Goal: Check status: Check status

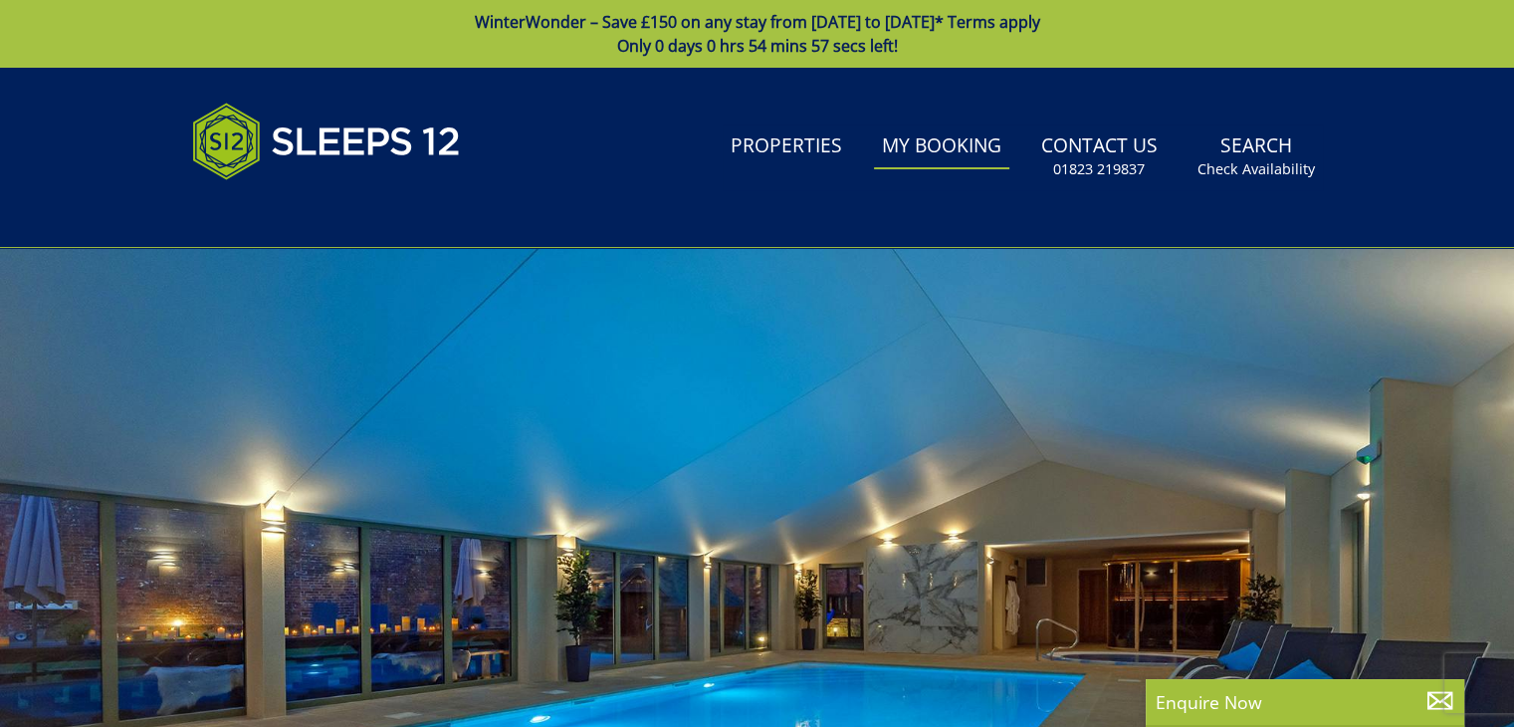
click at [936, 145] on link "My Booking" at bounding box center [941, 146] width 135 height 45
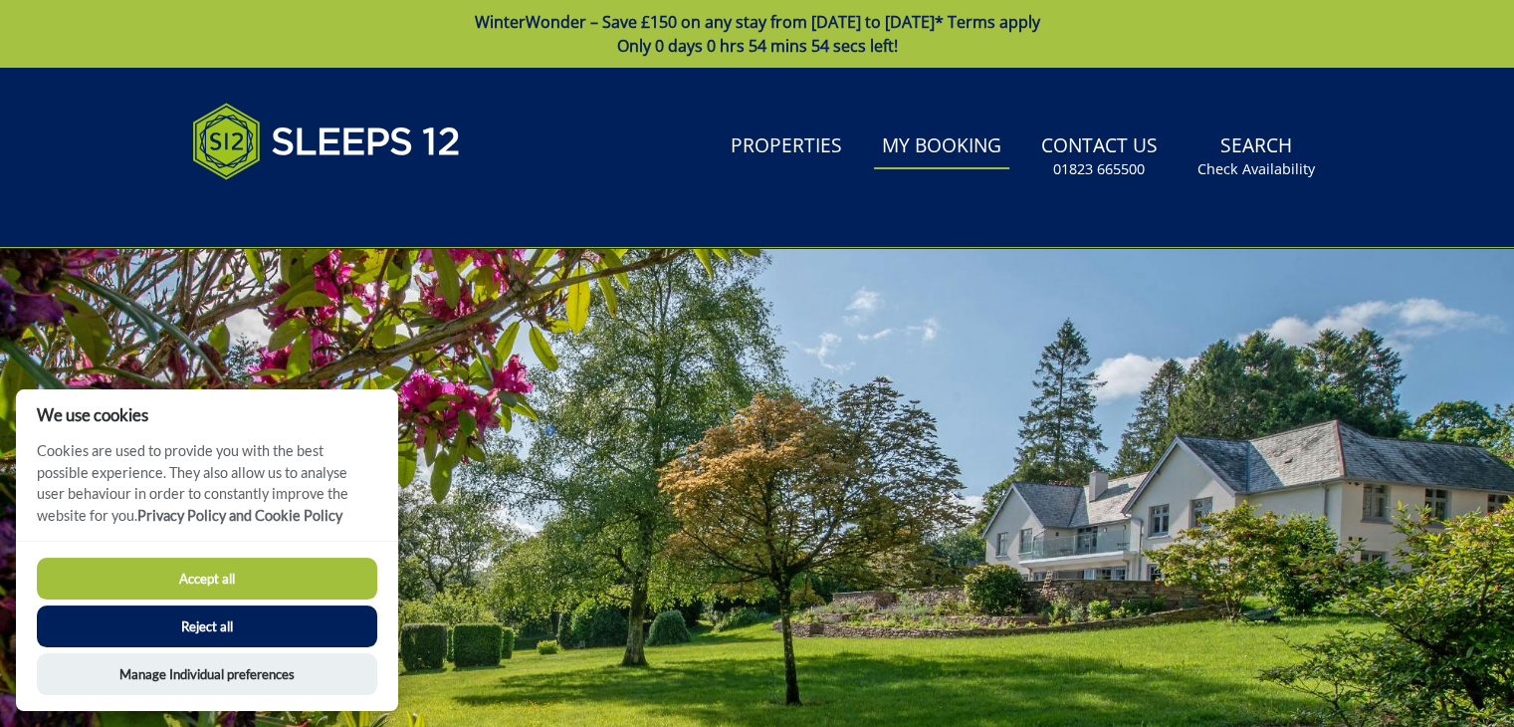
drag, startPoint x: 242, startPoint y: 620, endPoint x: 540, endPoint y: 467, distance: 334.8
click at [243, 620] on button "Reject all" at bounding box center [207, 626] width 340 height 42
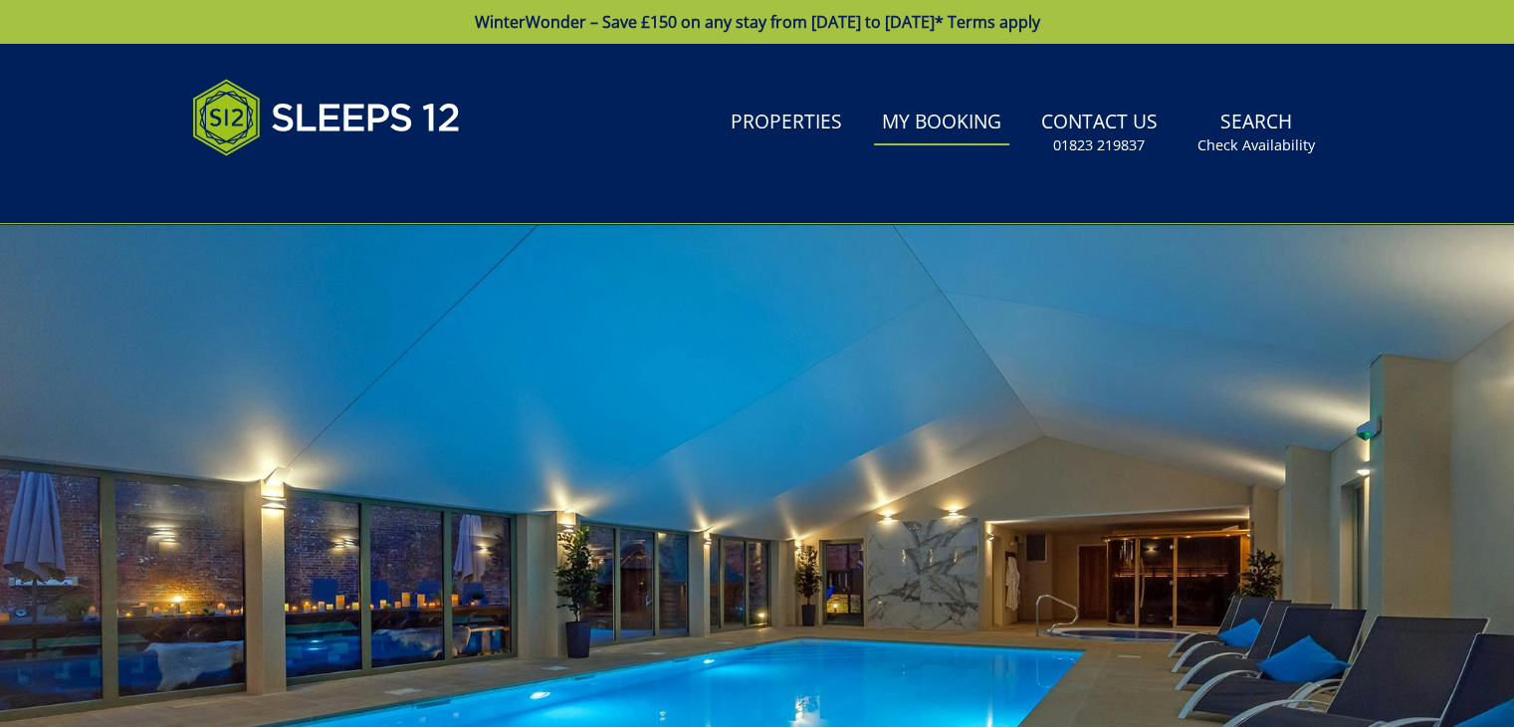
click at [960, 131] on link "My Booking" at bounding box center [941, 123] width 135 height 45
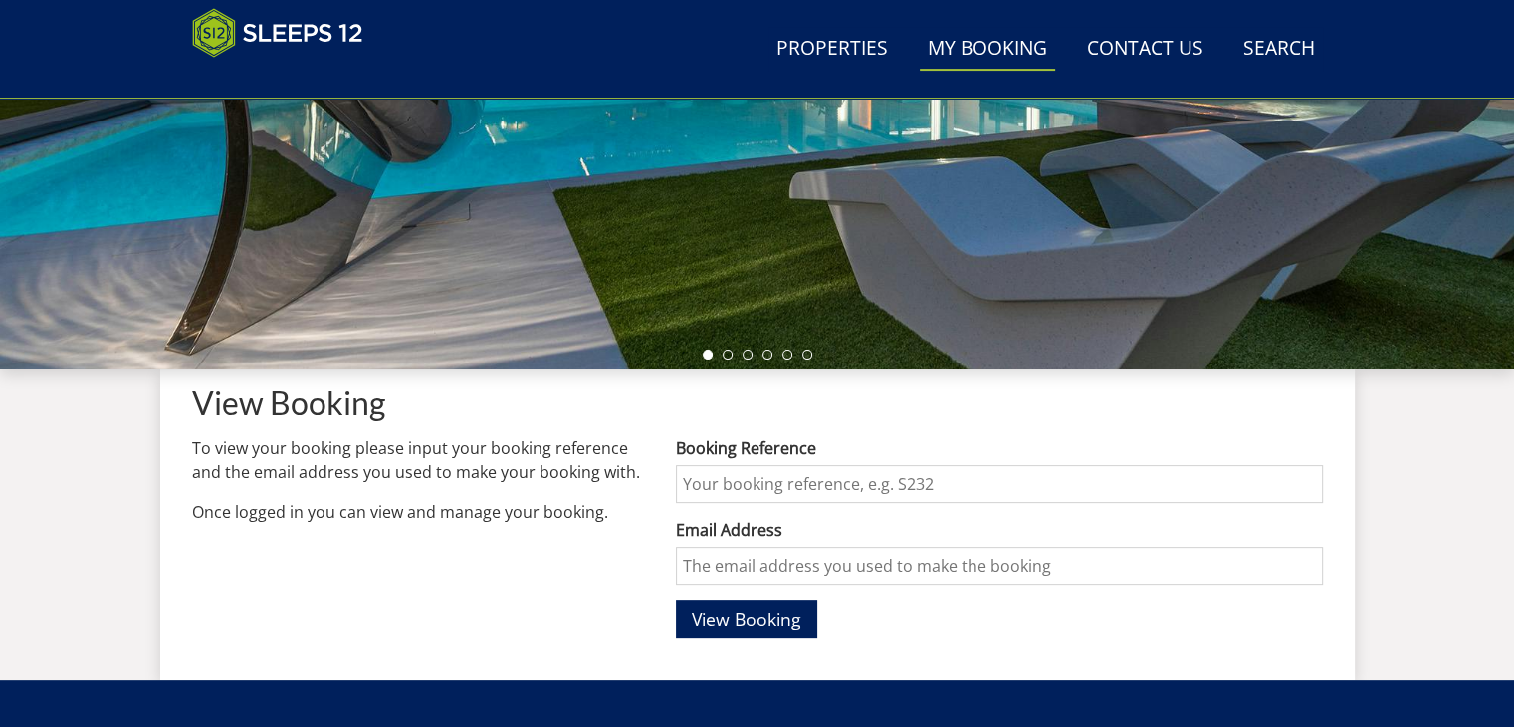
scroll to position [494, 0]
click at [903, 483] on input "Booking Reference" at bounding box center [999, 484] width 646 height 38
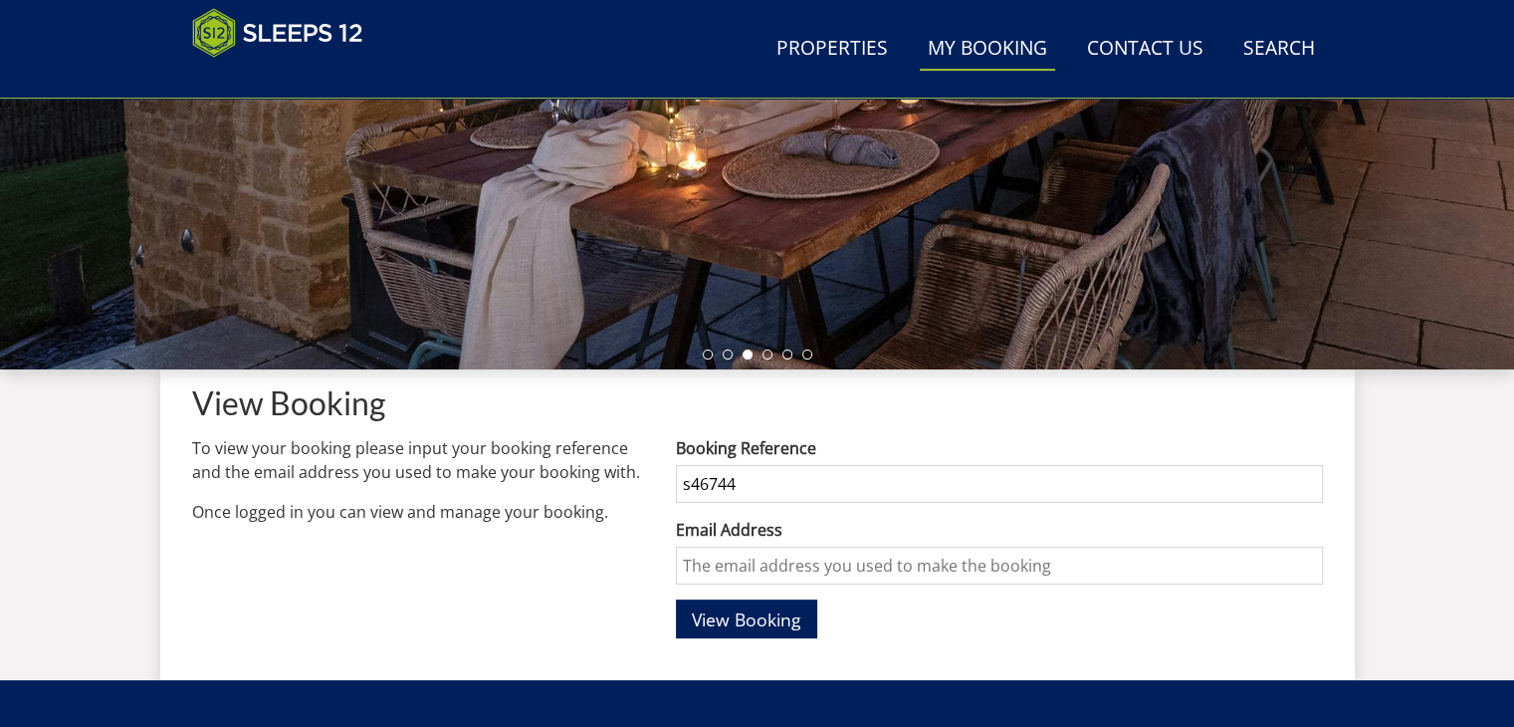
type input "s46744"
click at [863, 565] on input "Email Address" at bounding box center [999, 566] width 646 height 38
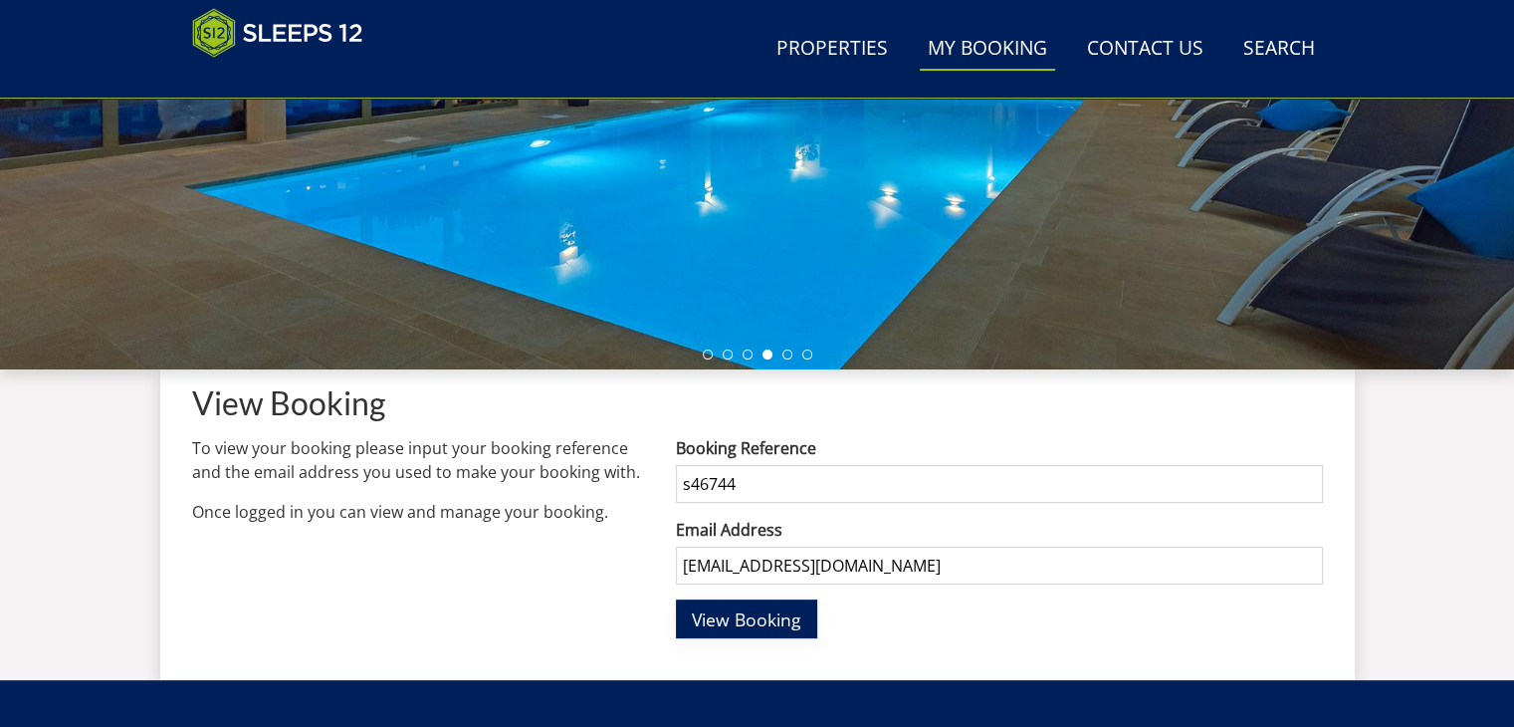
type input "[EMAIL_ADDRESS][DOMAIN_NAME]"
click at [745, 617] on span "View Booking" at bounding box center [747, 619] width 110 height 24
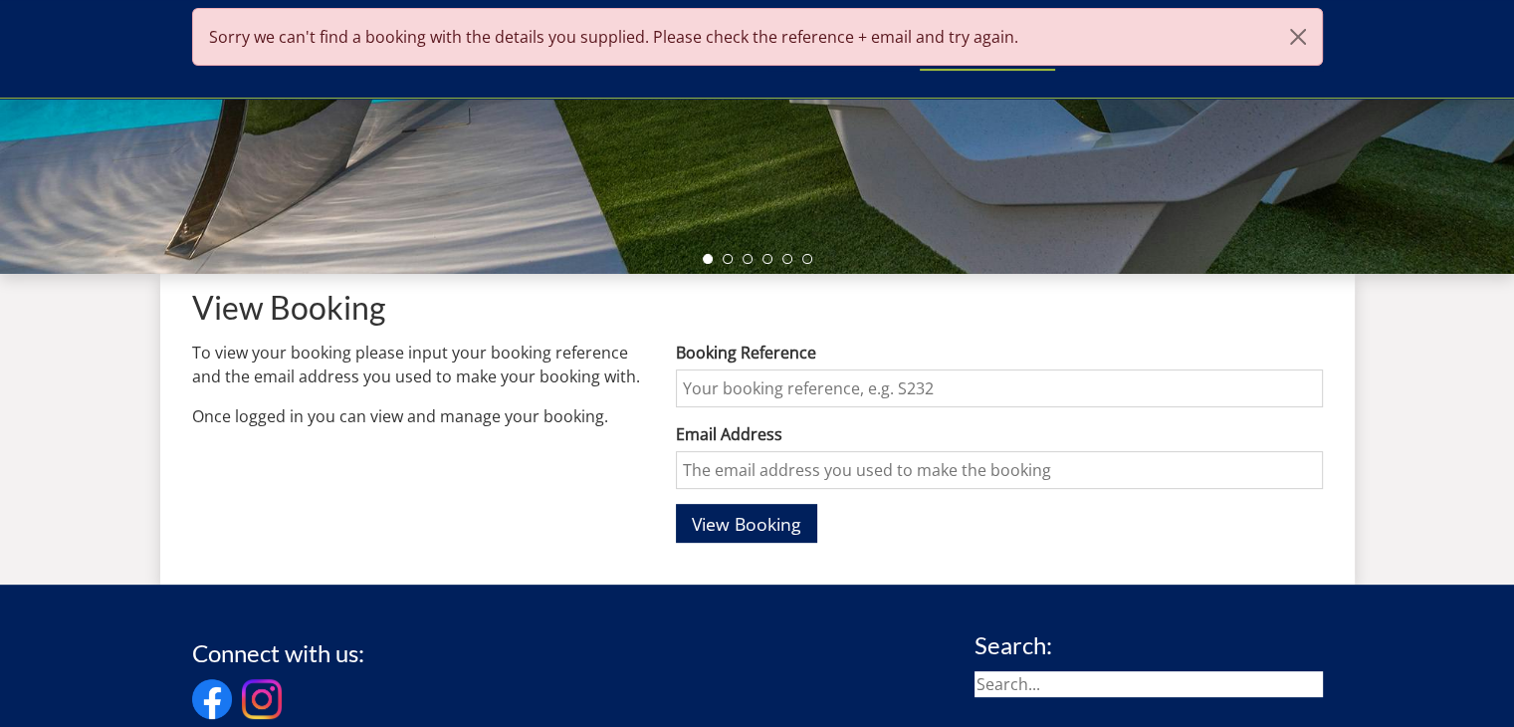
scroll to position [593, 0]
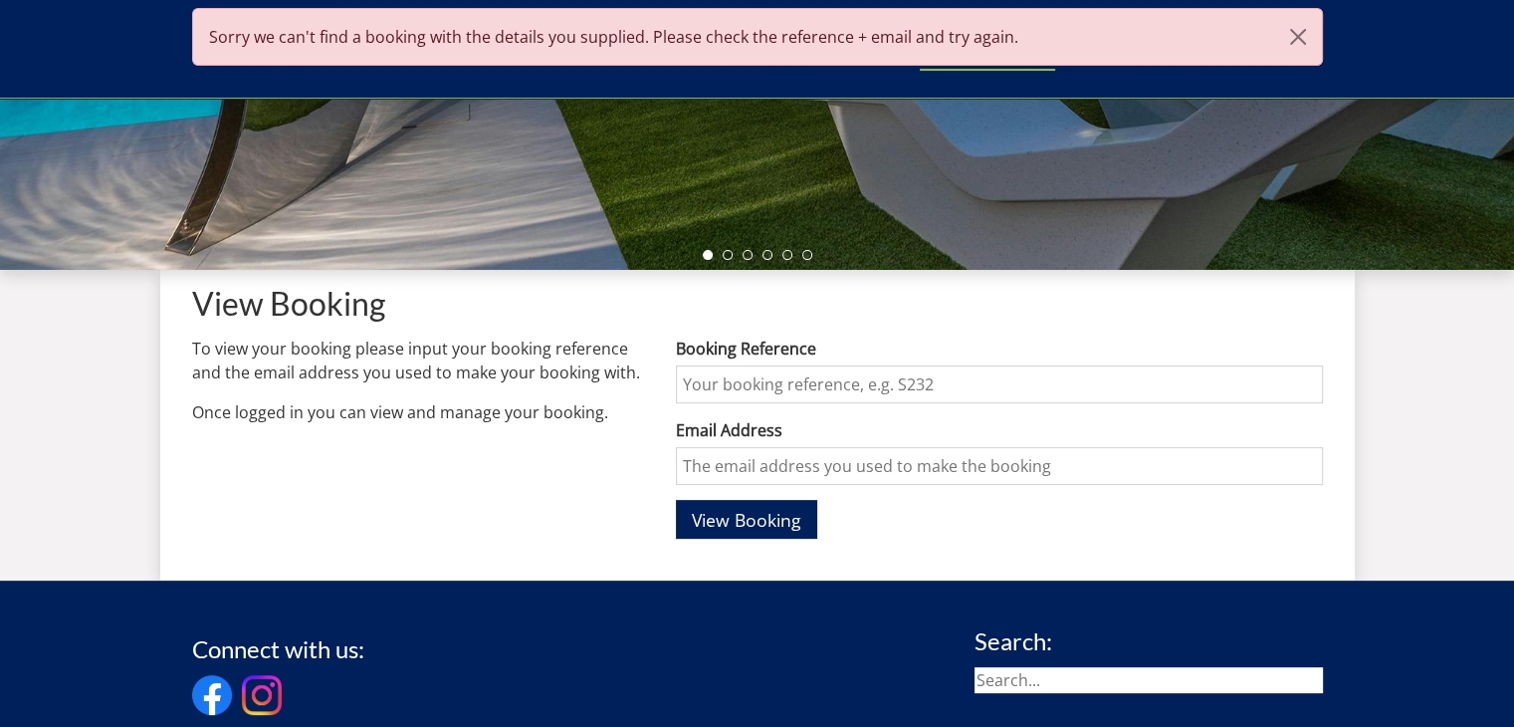
click at [771, 381] on input "Booking Reference" at bounding box center [999, 384] width 646 height 38
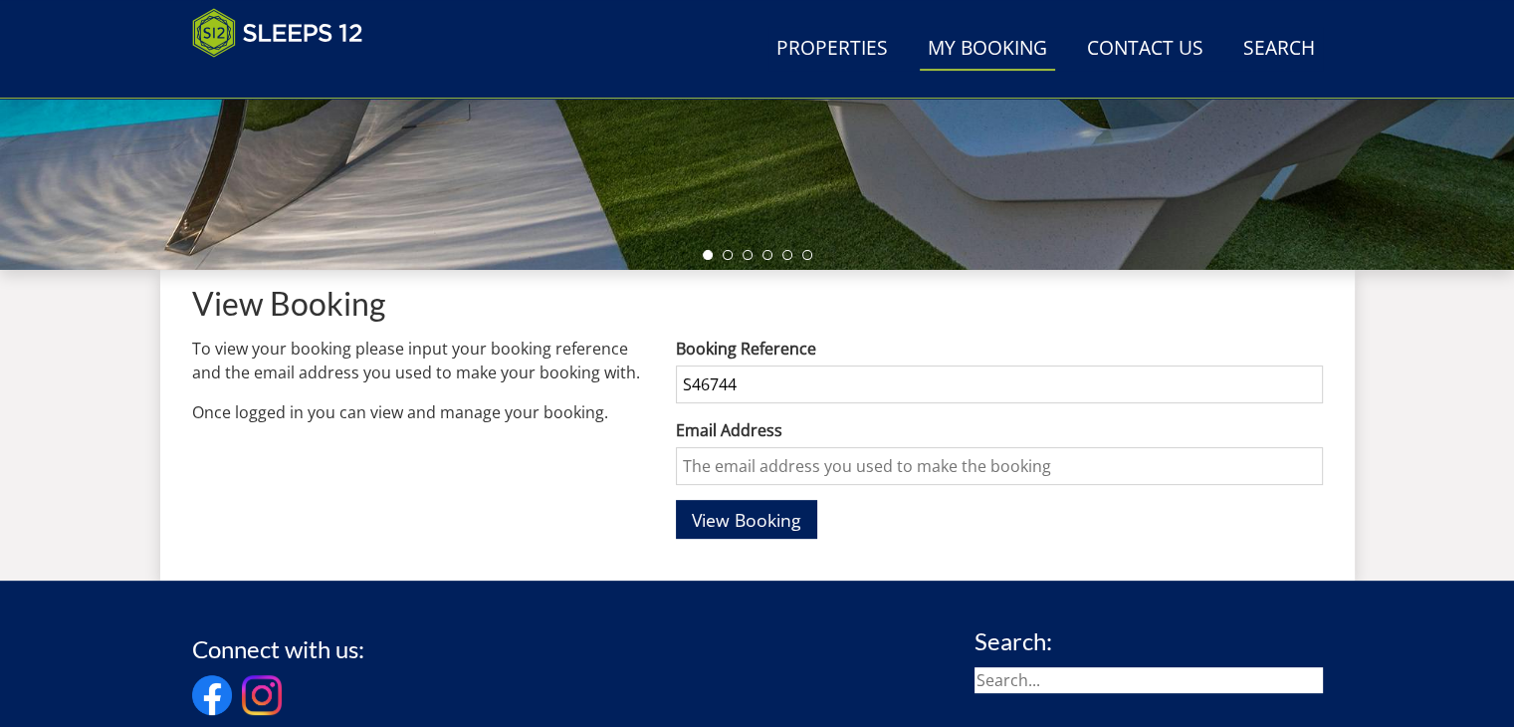
type input "S46744"
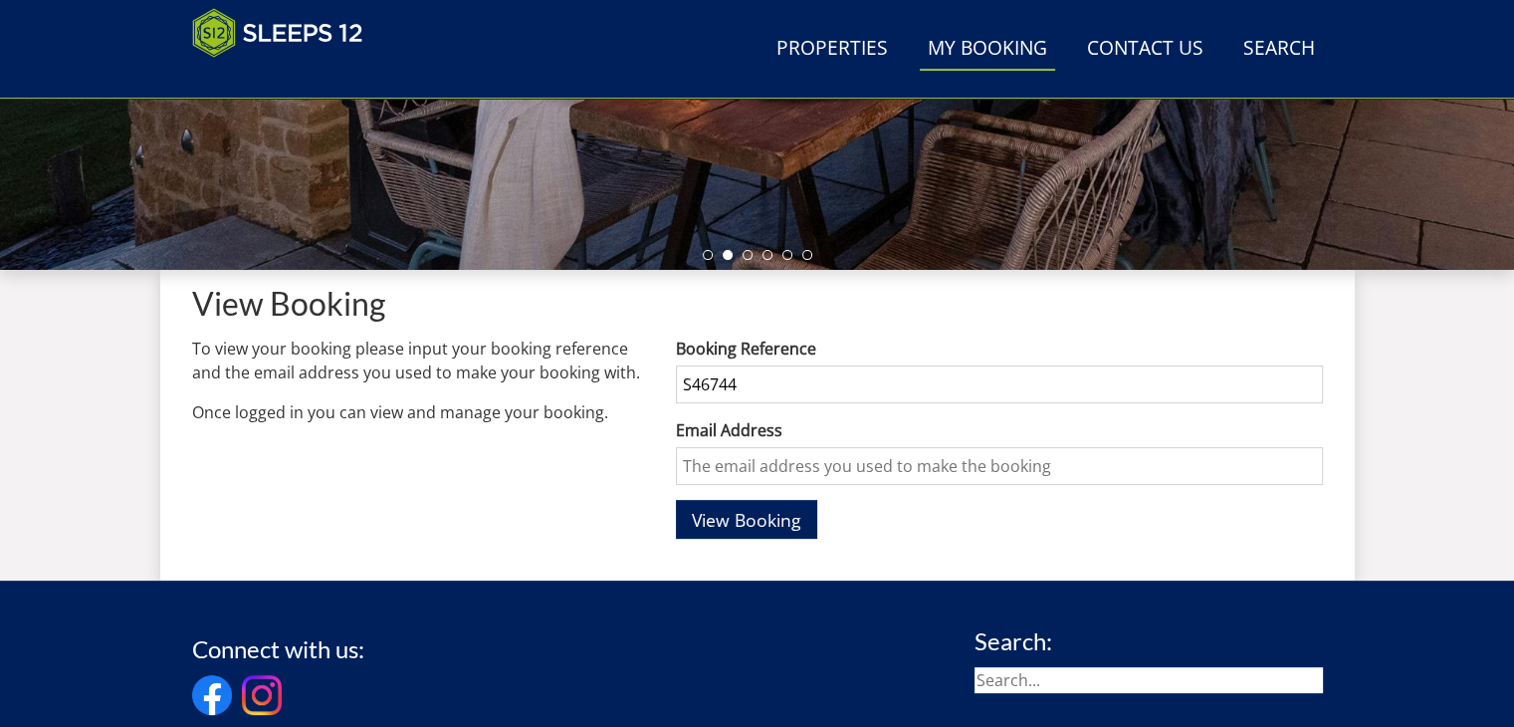
click at [952, 481] on input "Email Address" at bounding box center [999, 466] width 646 height 38
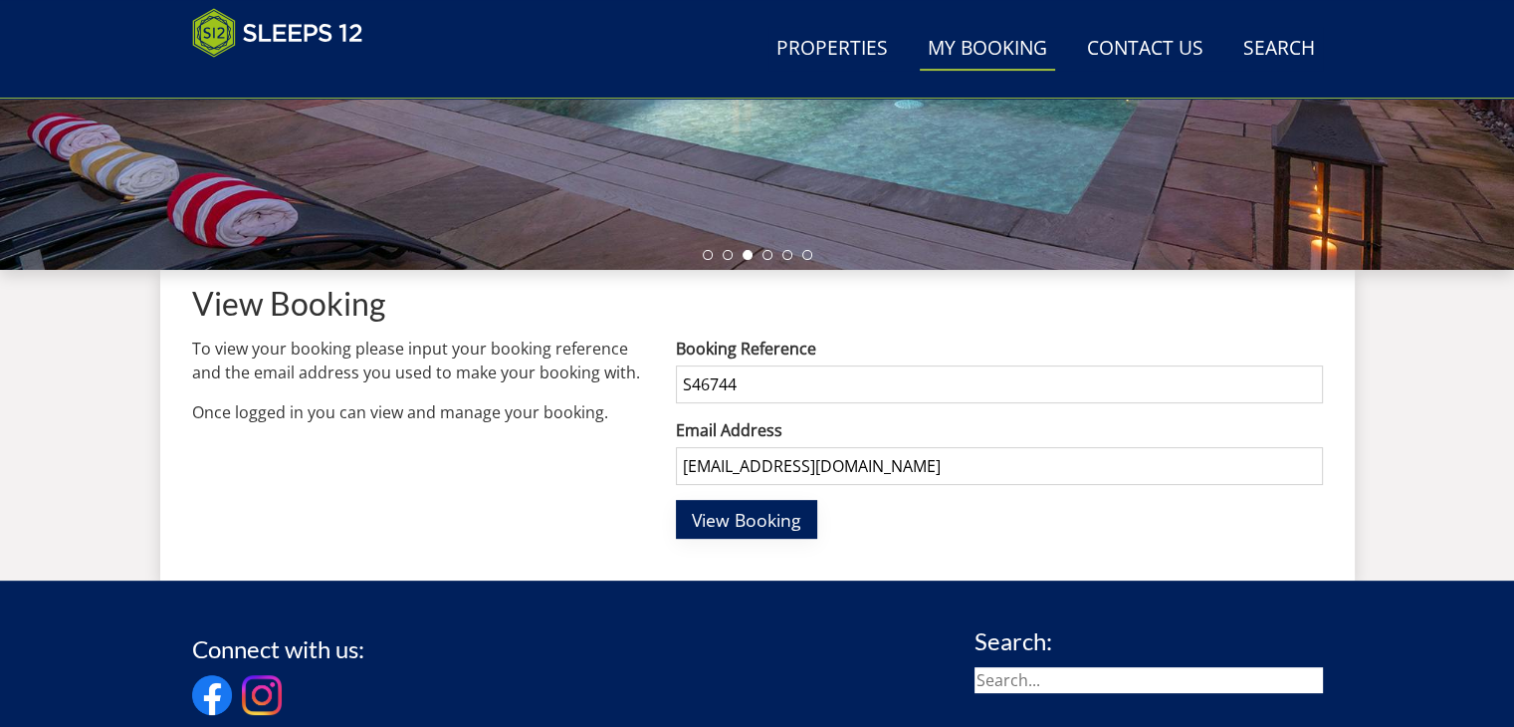
type input "[EMAIL_ADDRESS][DOMAIN_NAME]"
click at [714, 527] on span "View Booking" at bounding box center [747, 520] width 110 height 24
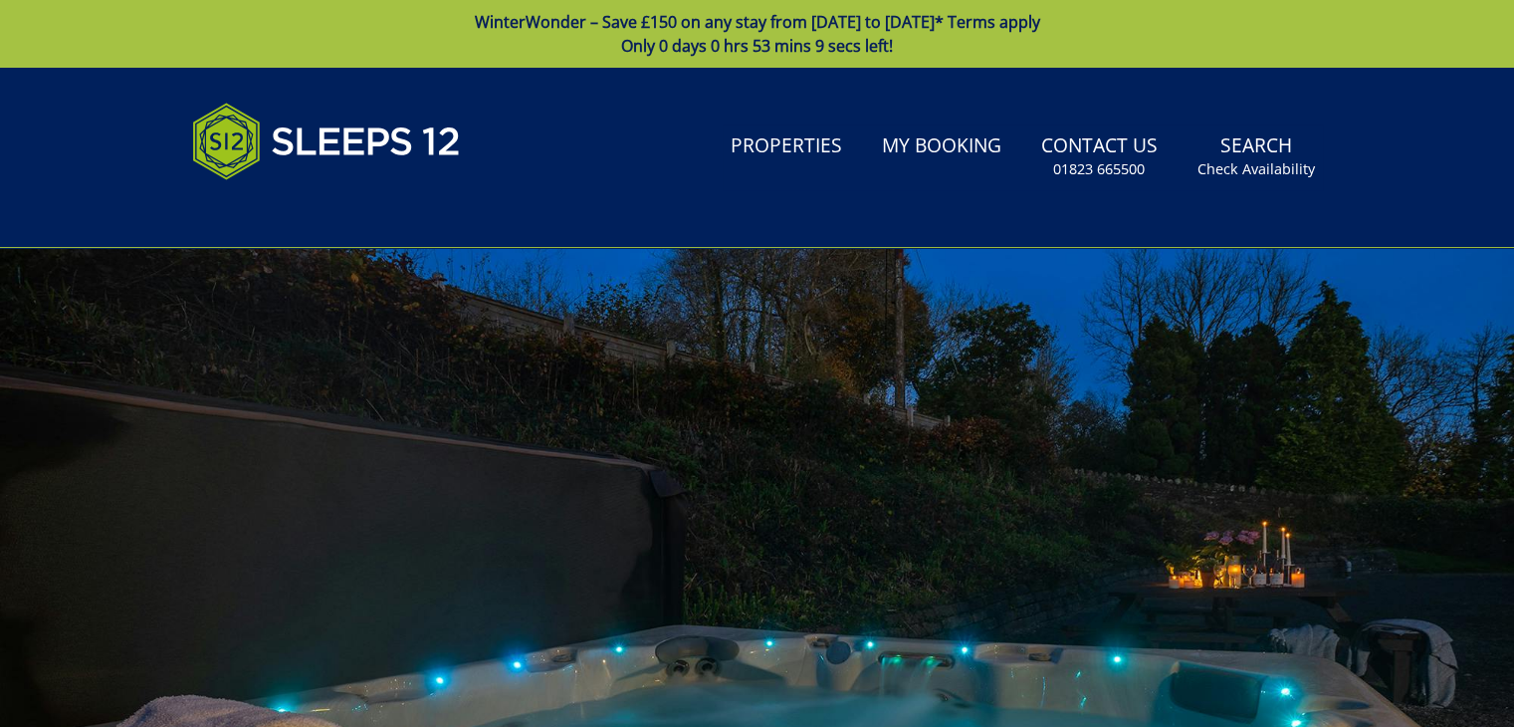
click at [845, 379] on div at bounding box center [757, 596] width 1514 height 697
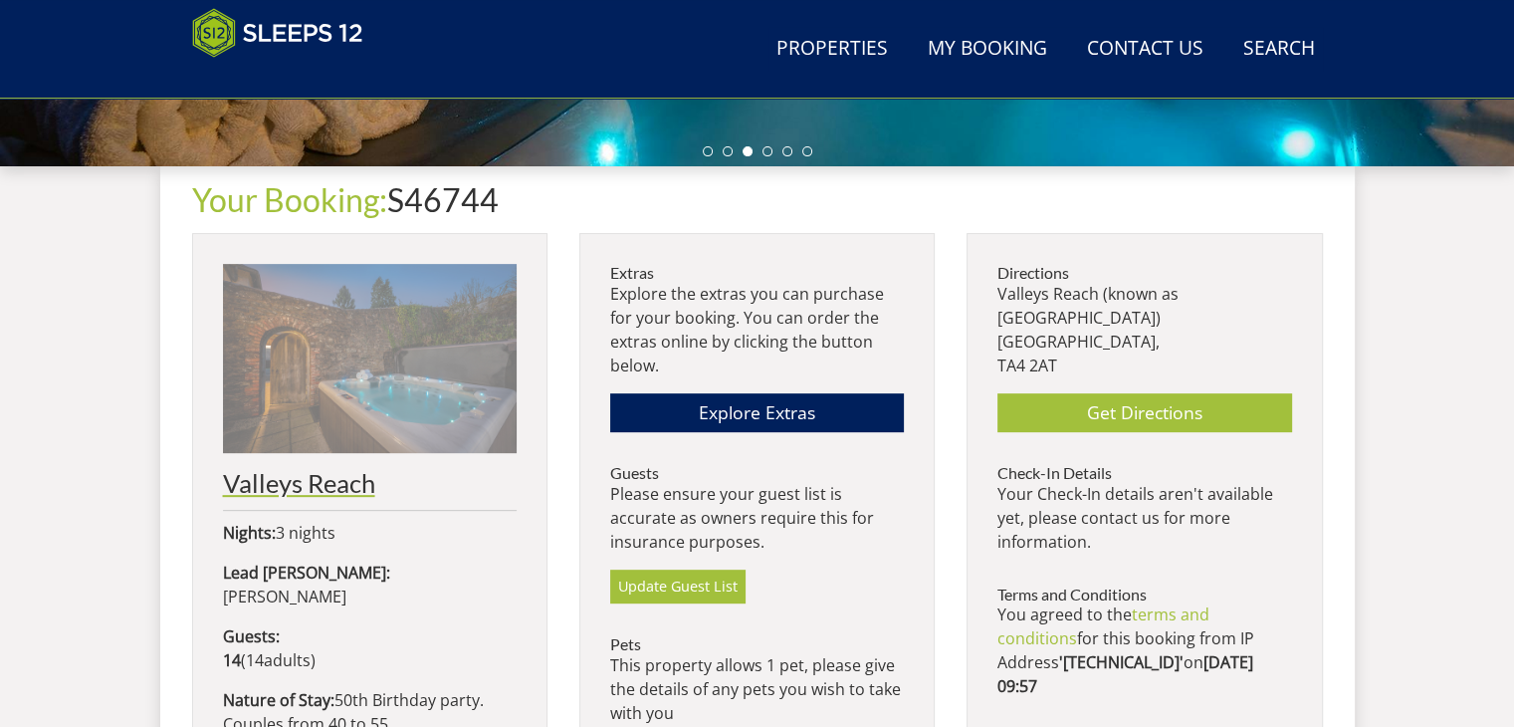
scroll to position [796, 0]
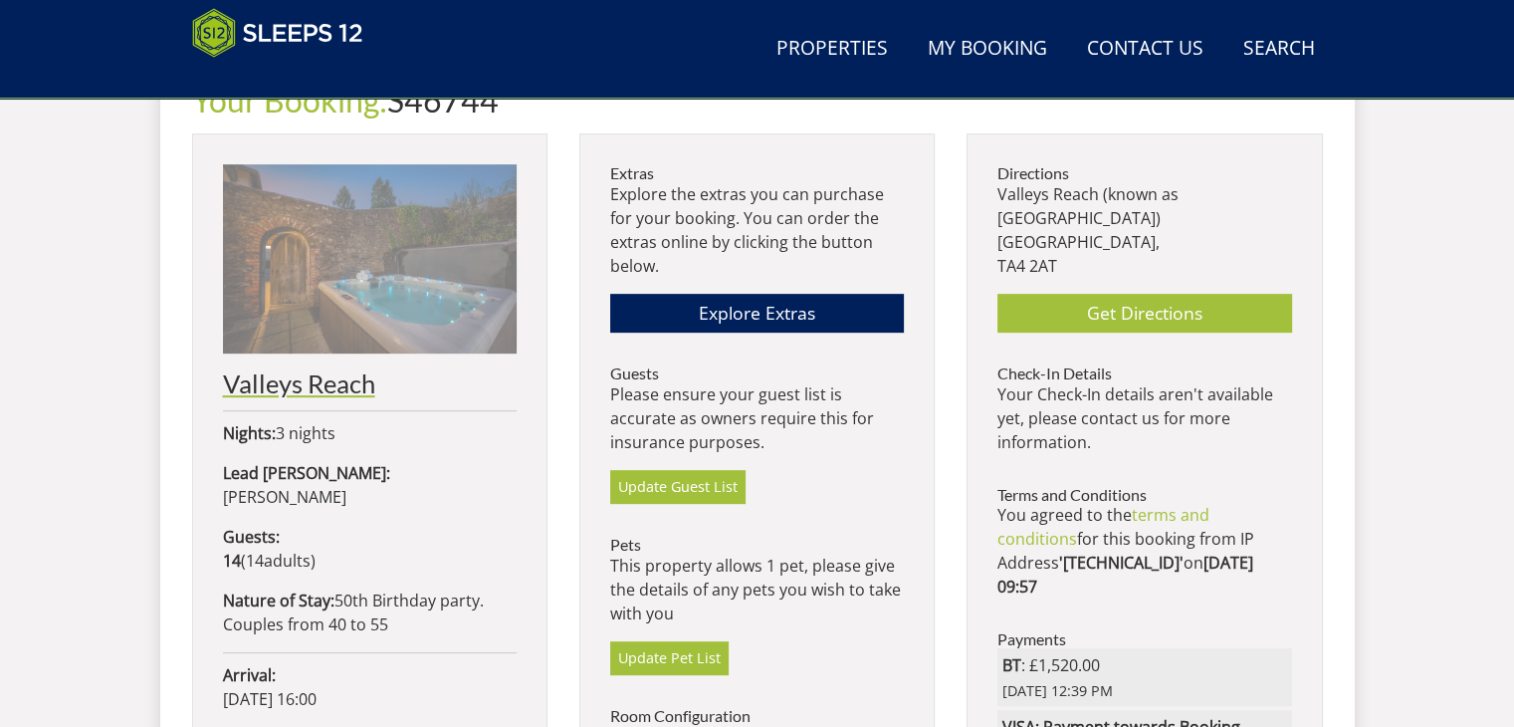
click at [341, 324] on img at bounding box center [370, 258] width 294 height 189
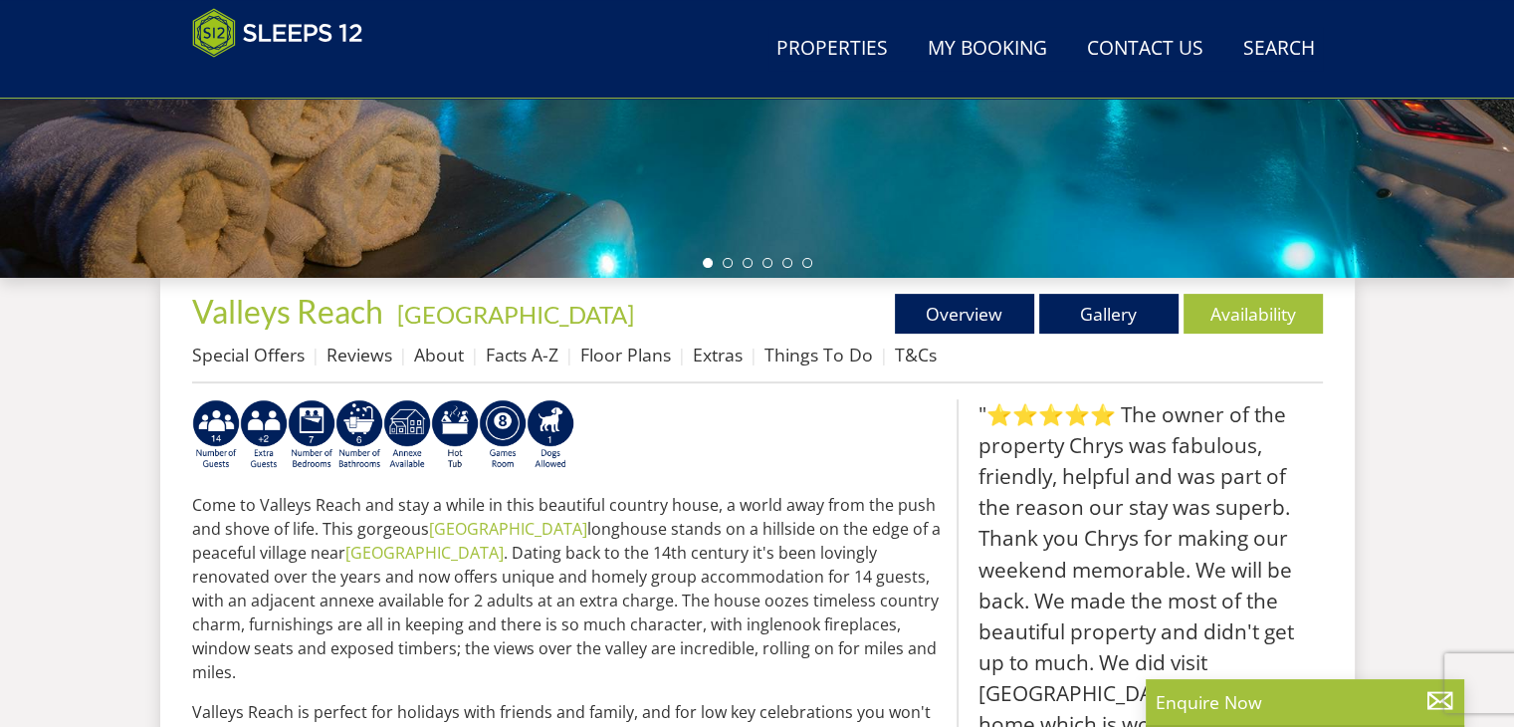
scroll to position [593, 0]
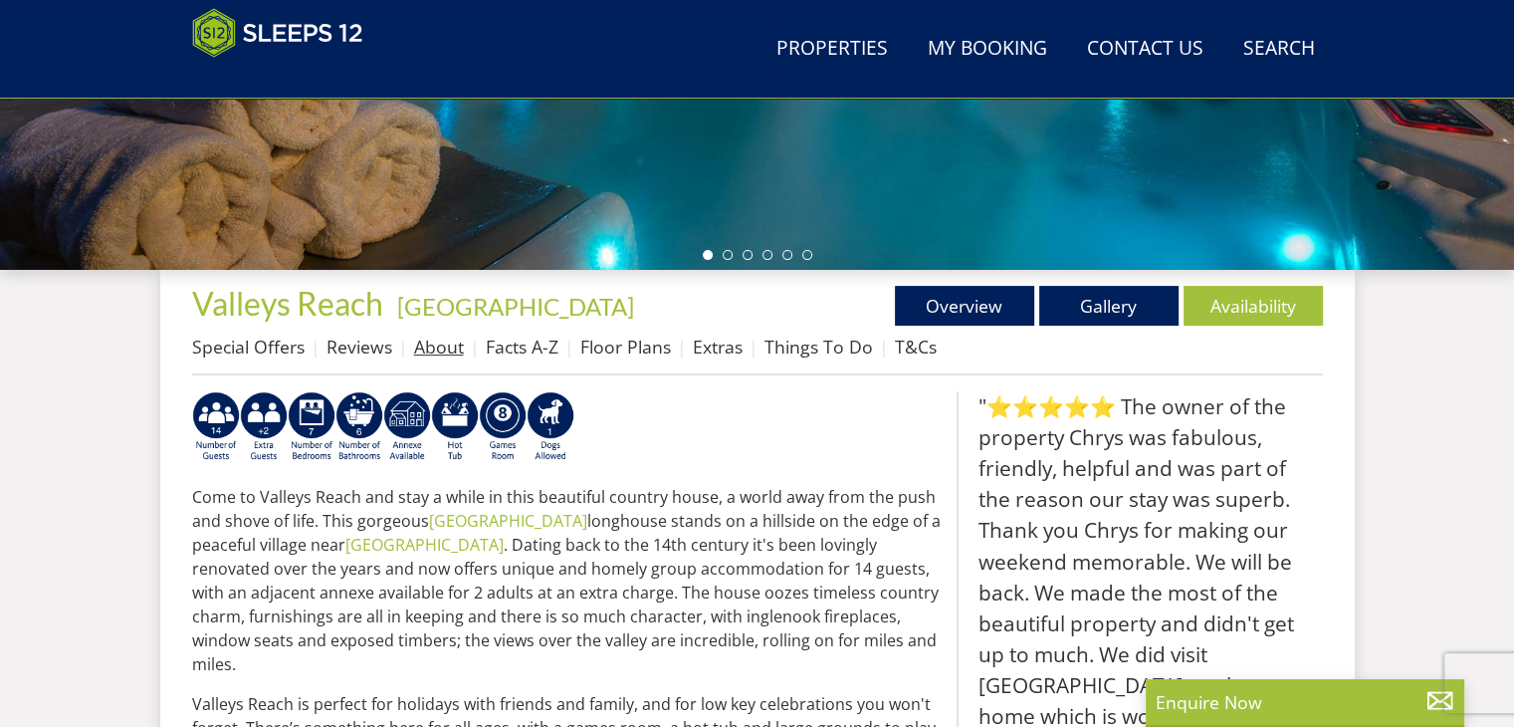
click at [414, 343] on link "About" at bounding box center [439, 346] width 50 height 24
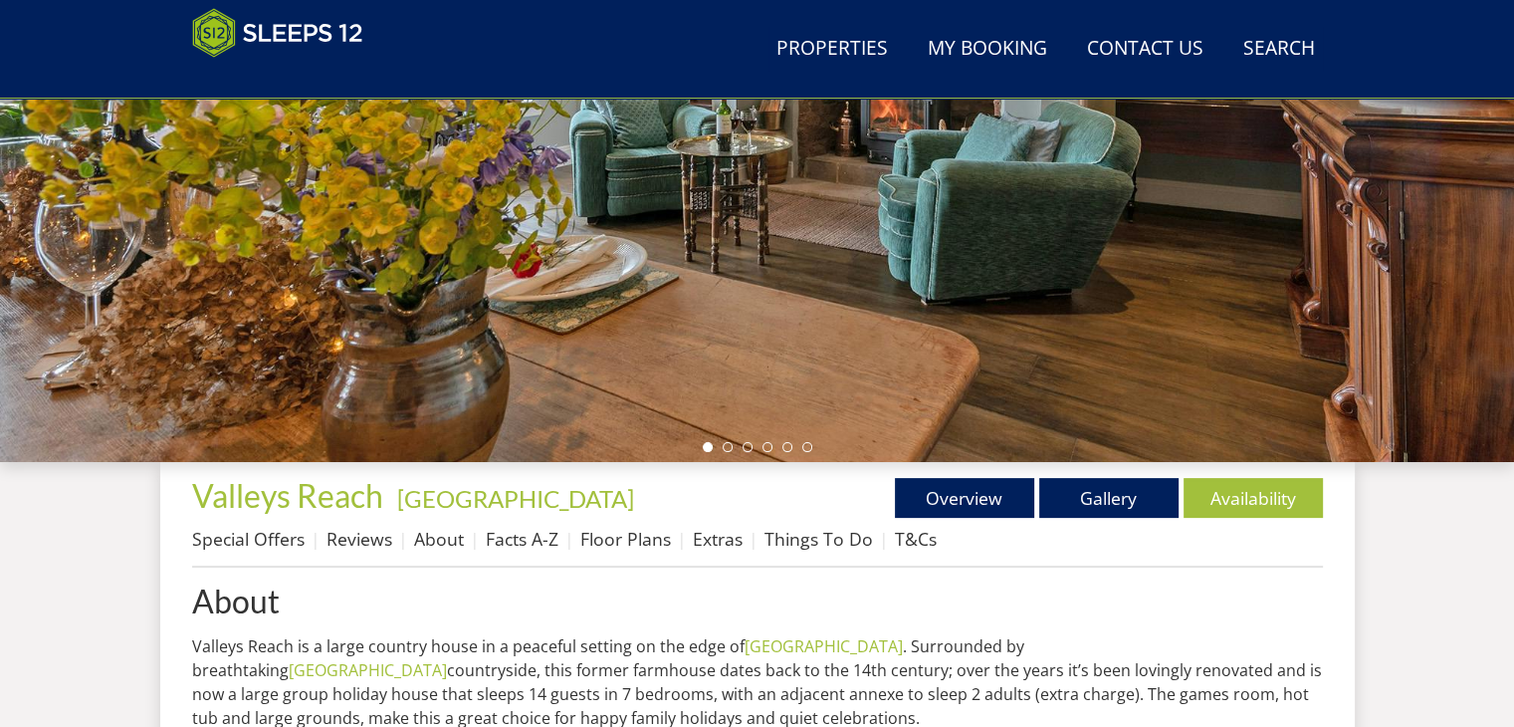
scroll to position [549, 0]
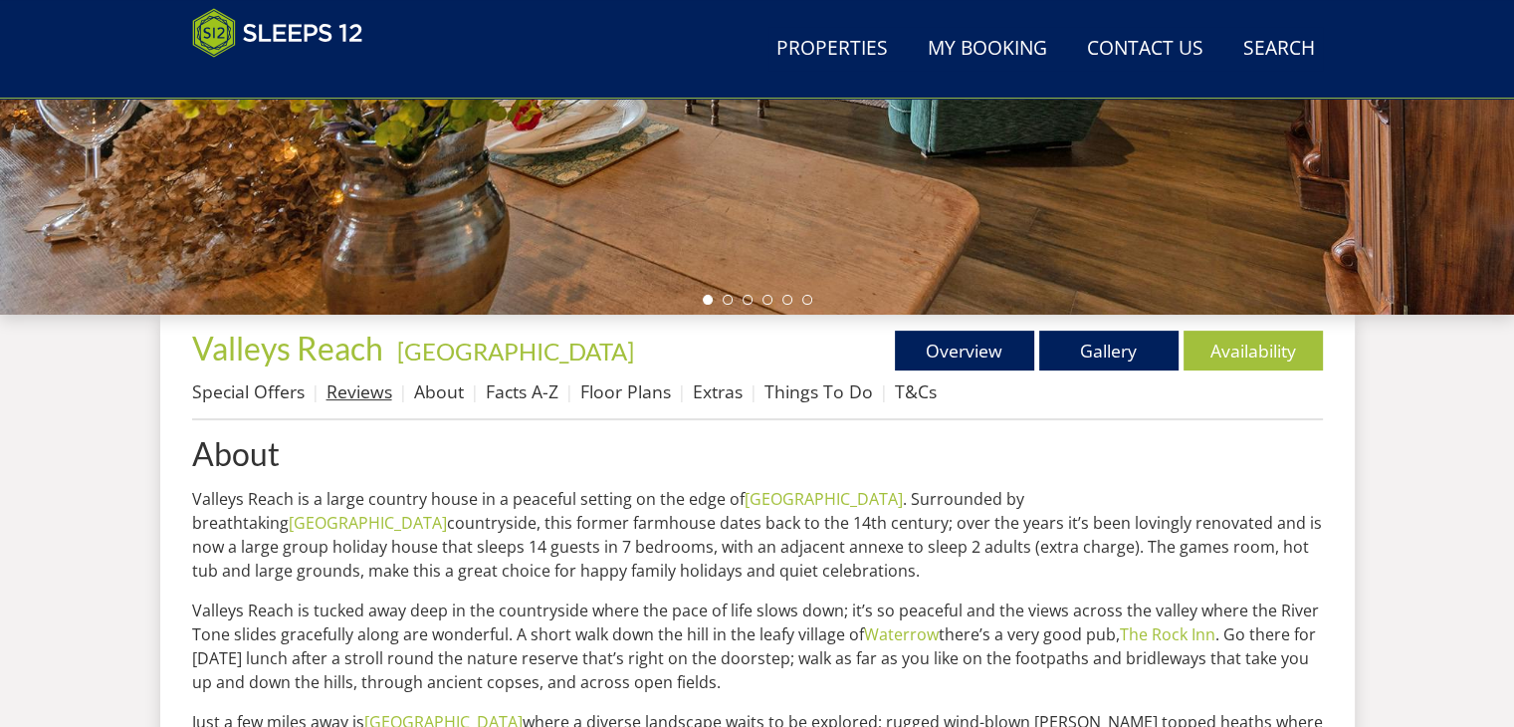
click at [364, 396] on link "Reviews" at bounding box center [360, 391] width 66 height 24
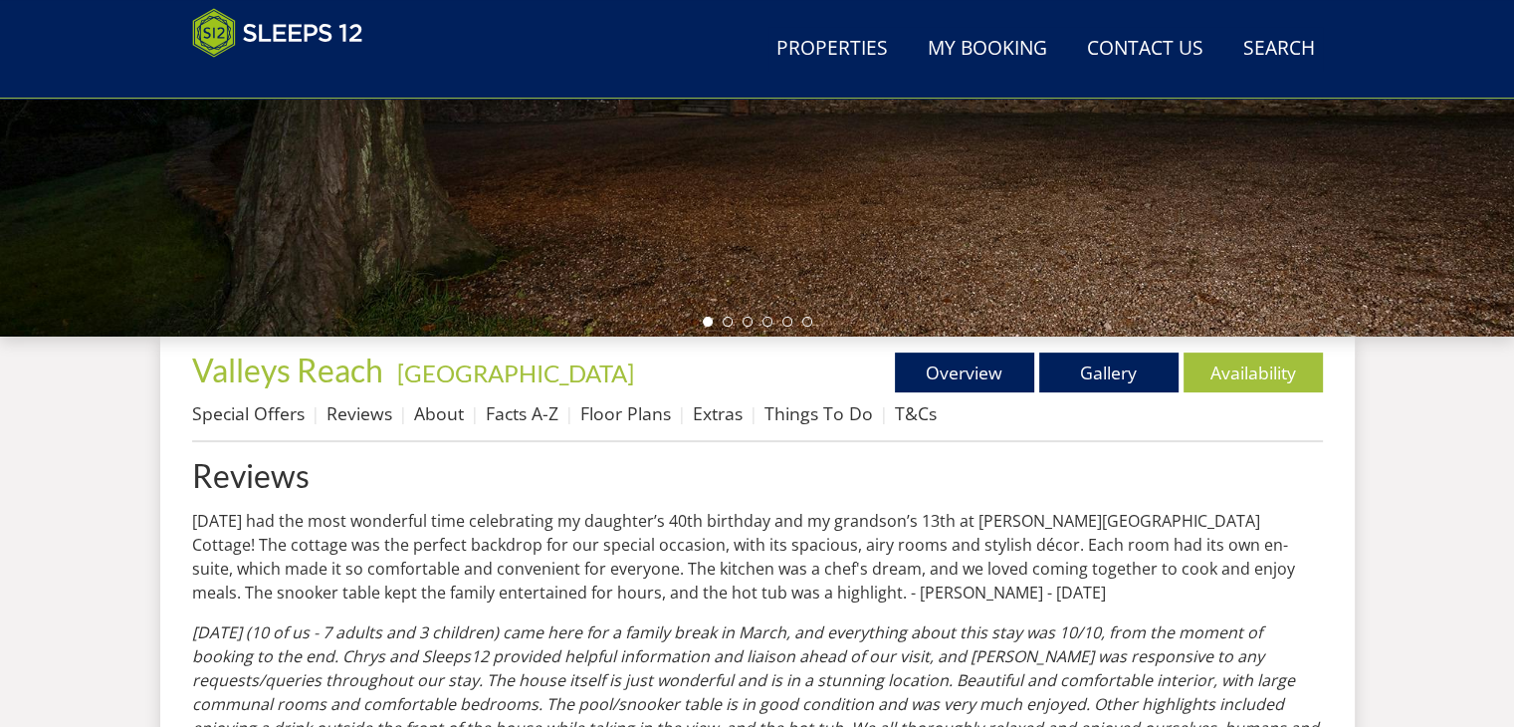
scroll to position [594, 0]
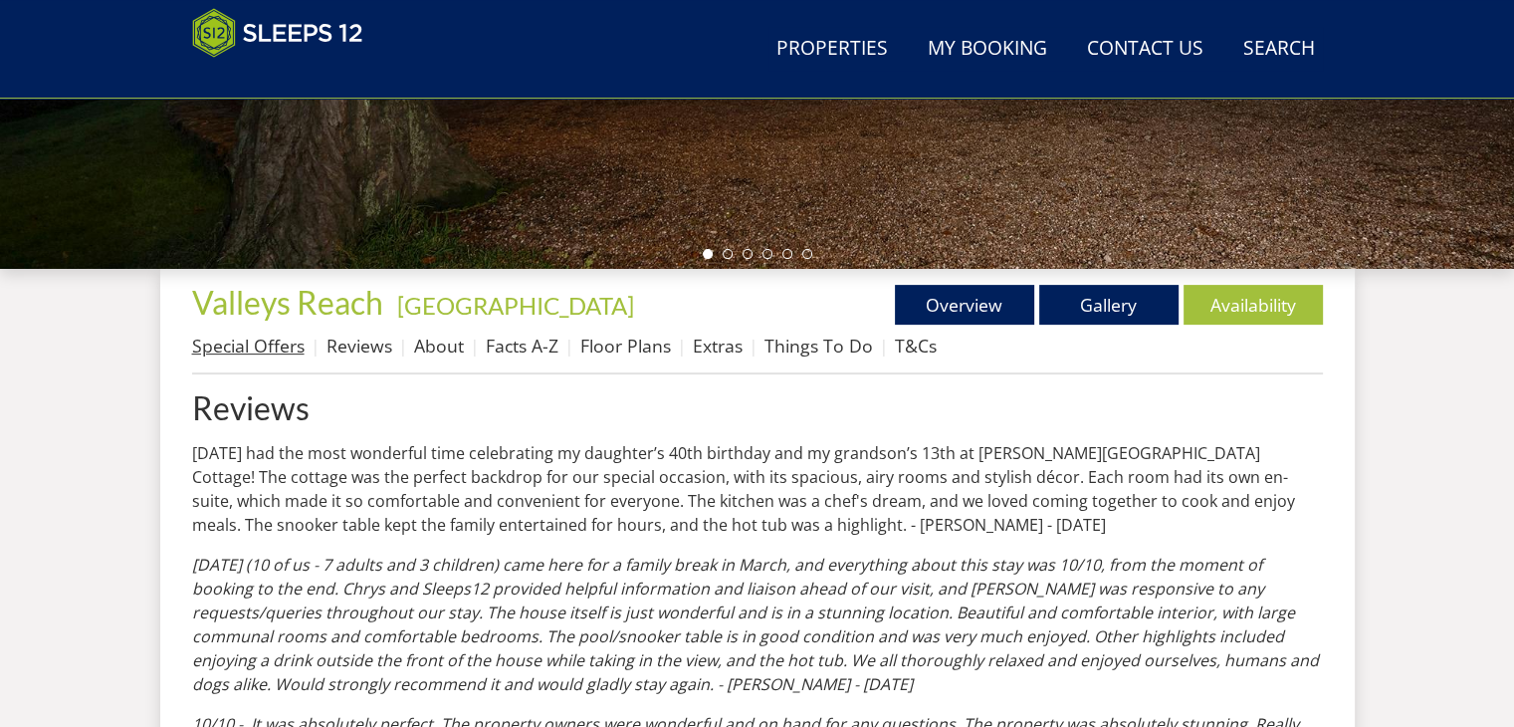
click at [240, 348] on link "Special Offers" at bounding box center [248, 345] width 112 height 24
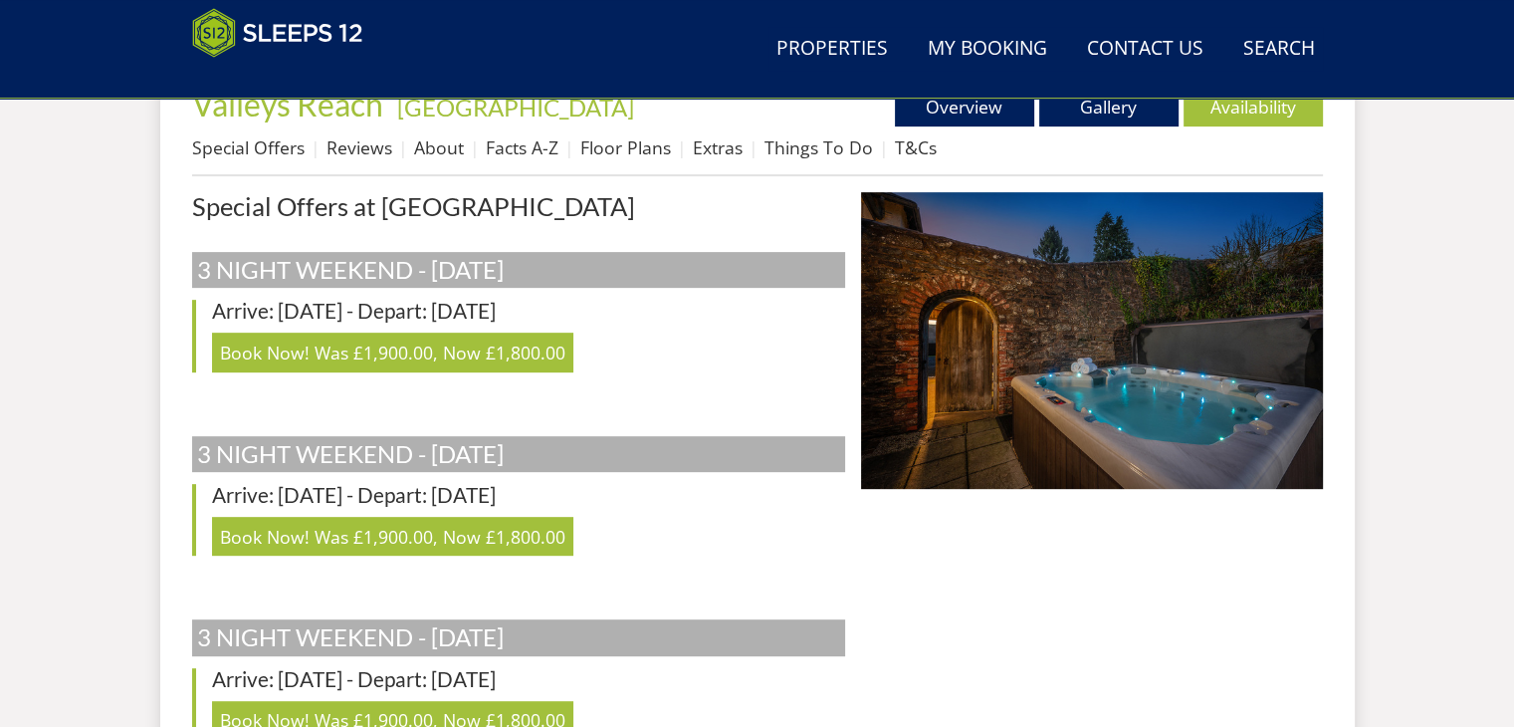
scroll to position [496, 0]
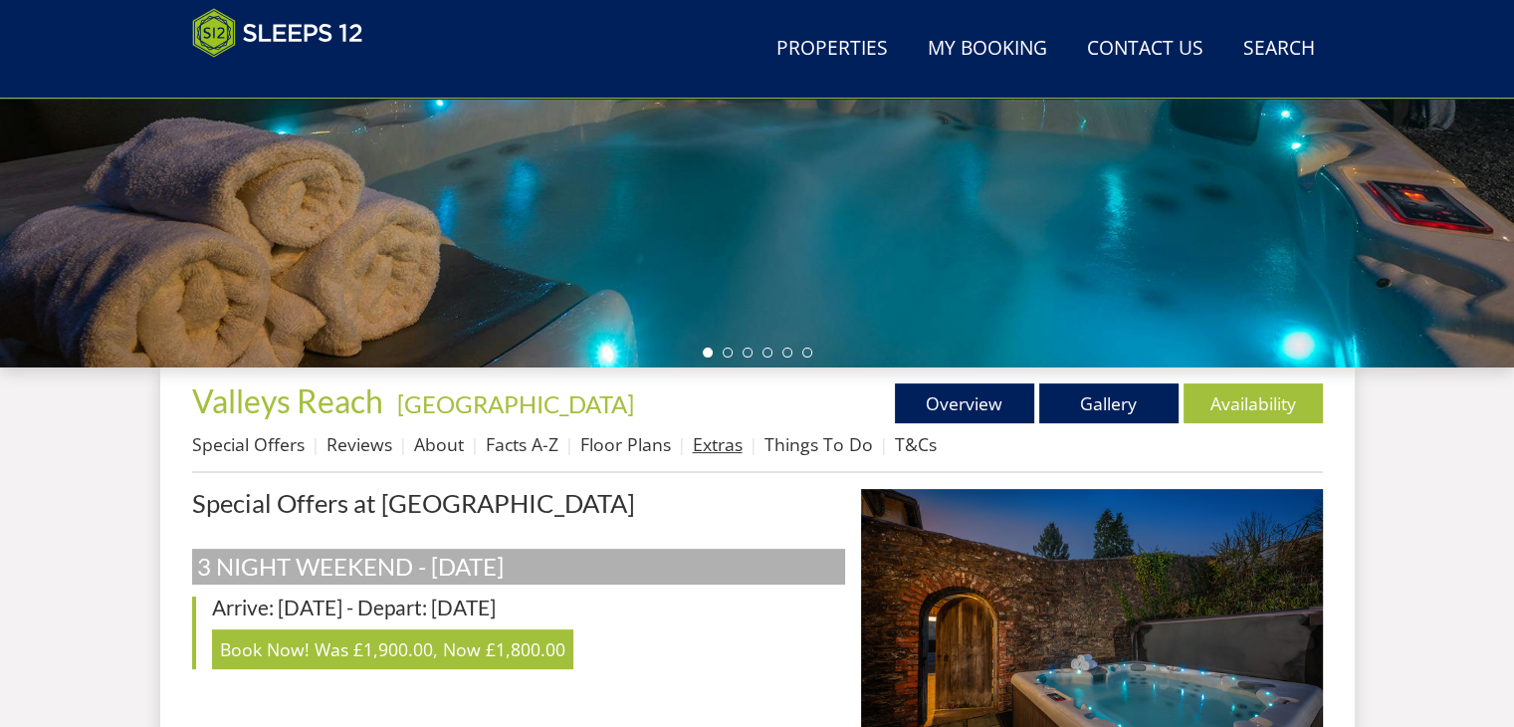
click at [701, 446] on link "Extras" at bounding box center [718, 444] width 50 height 24
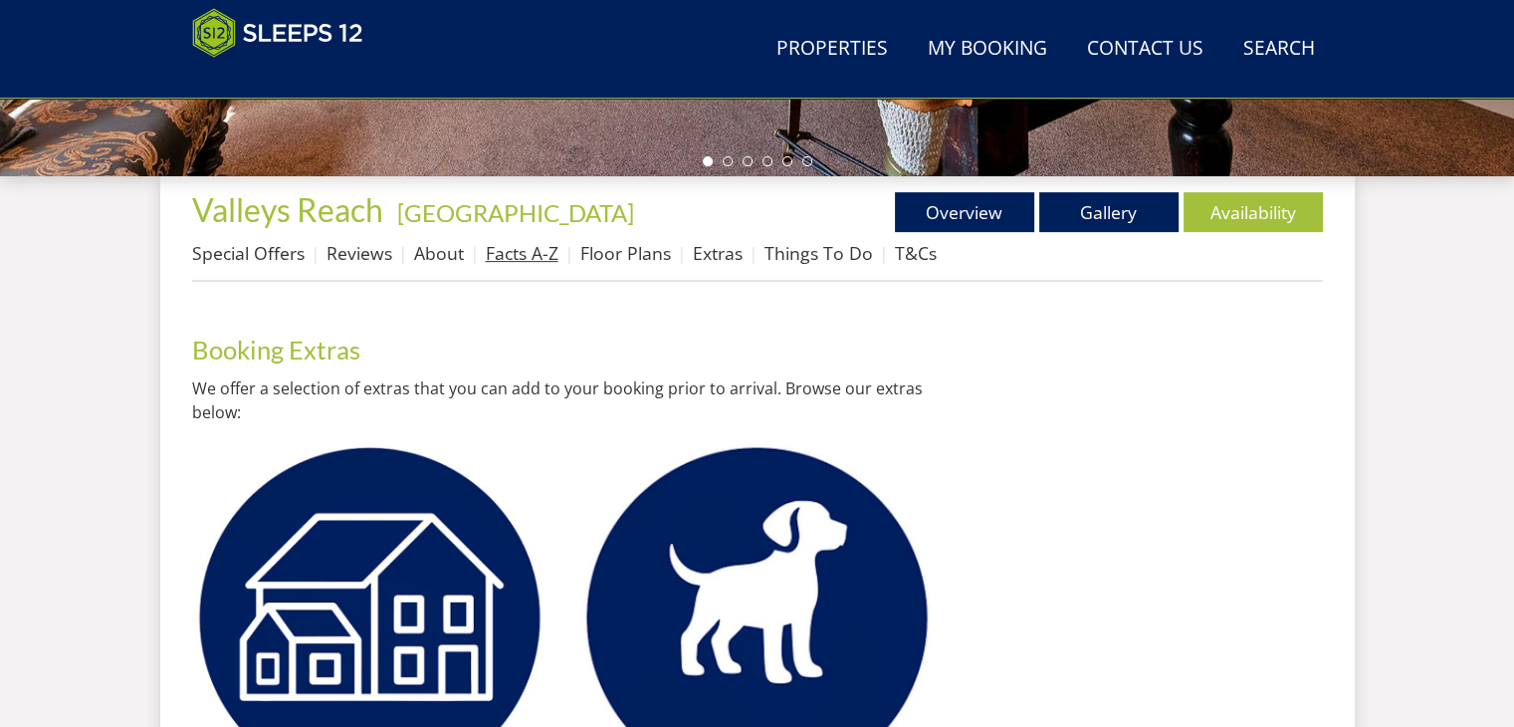
scroll to position [693, 0]
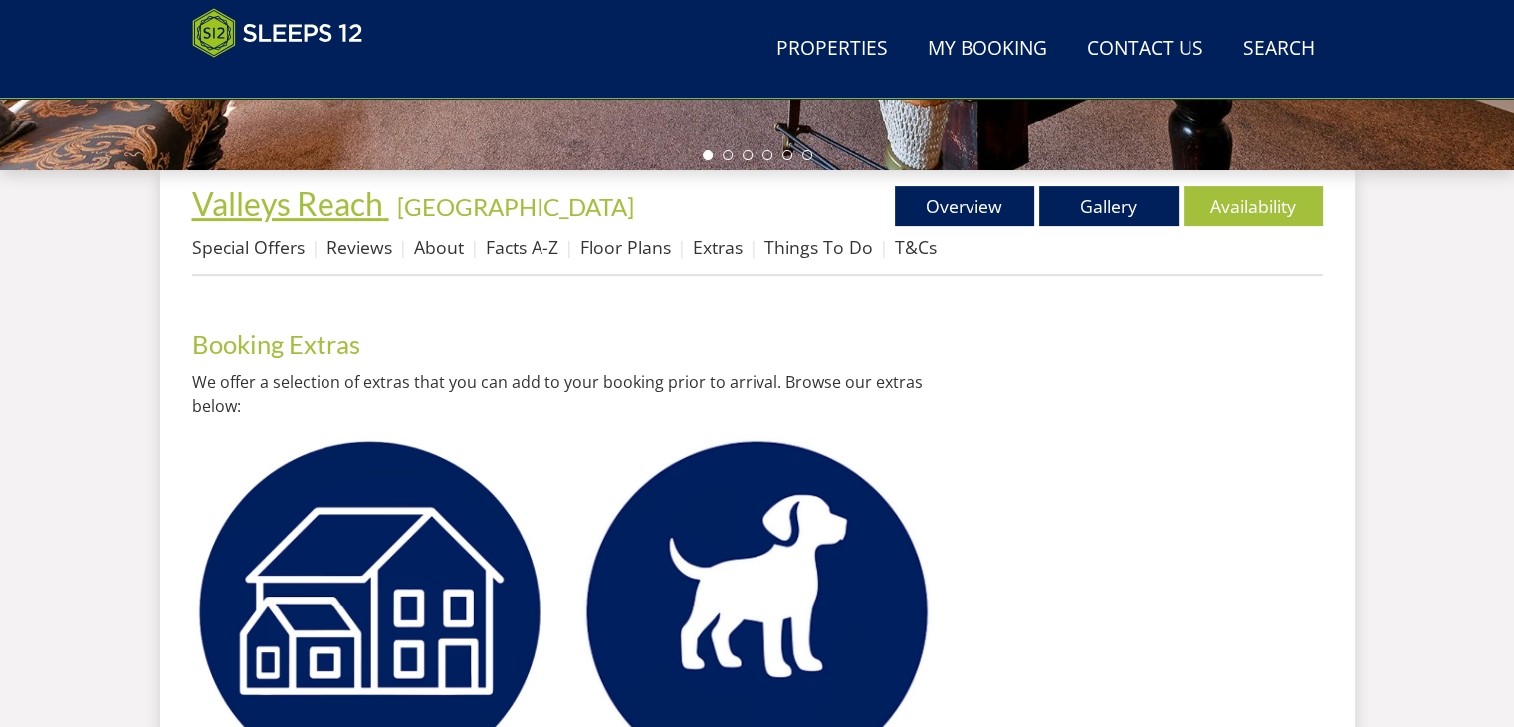
click at [299, 200] on span "Valleys Reach" at bounding box center [287, 203] width 191 height 39
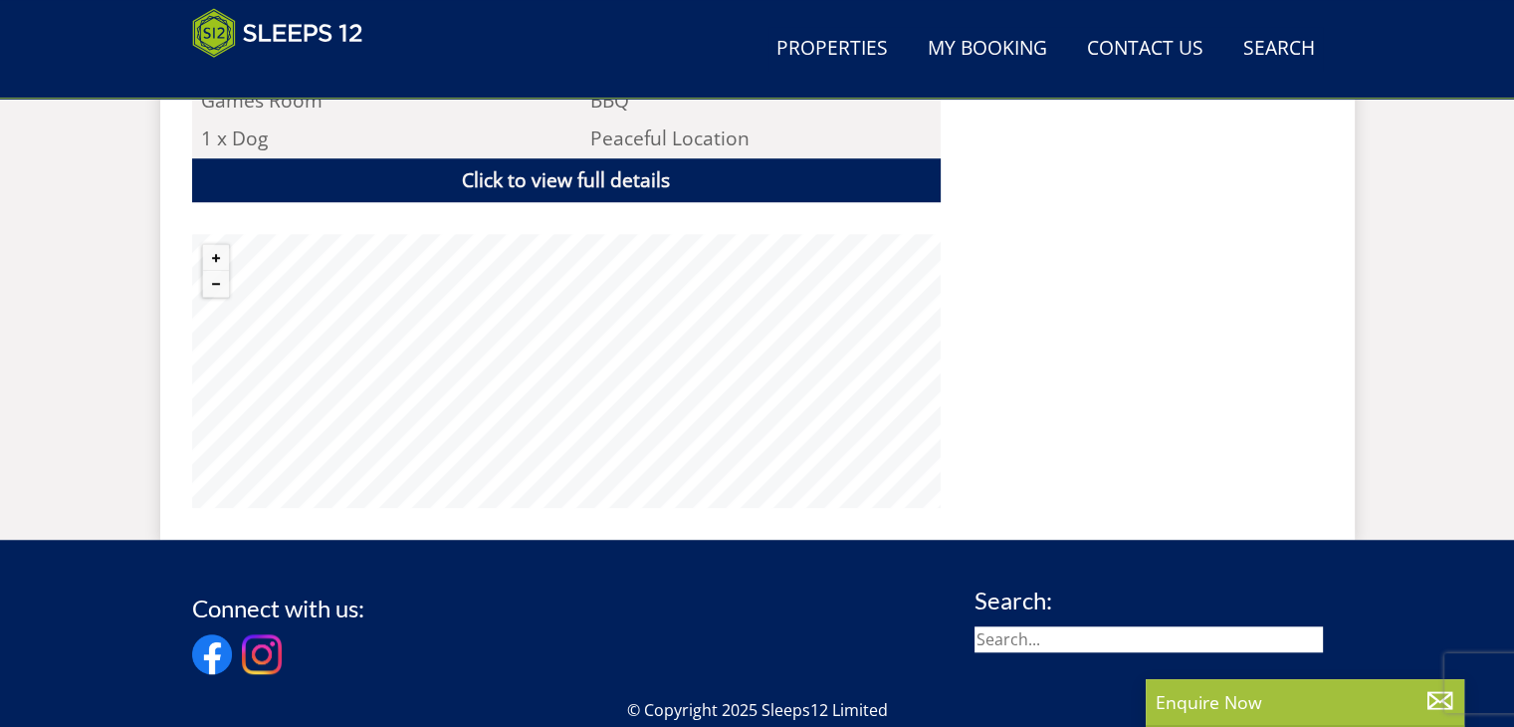
scroll to position [1492, 0]
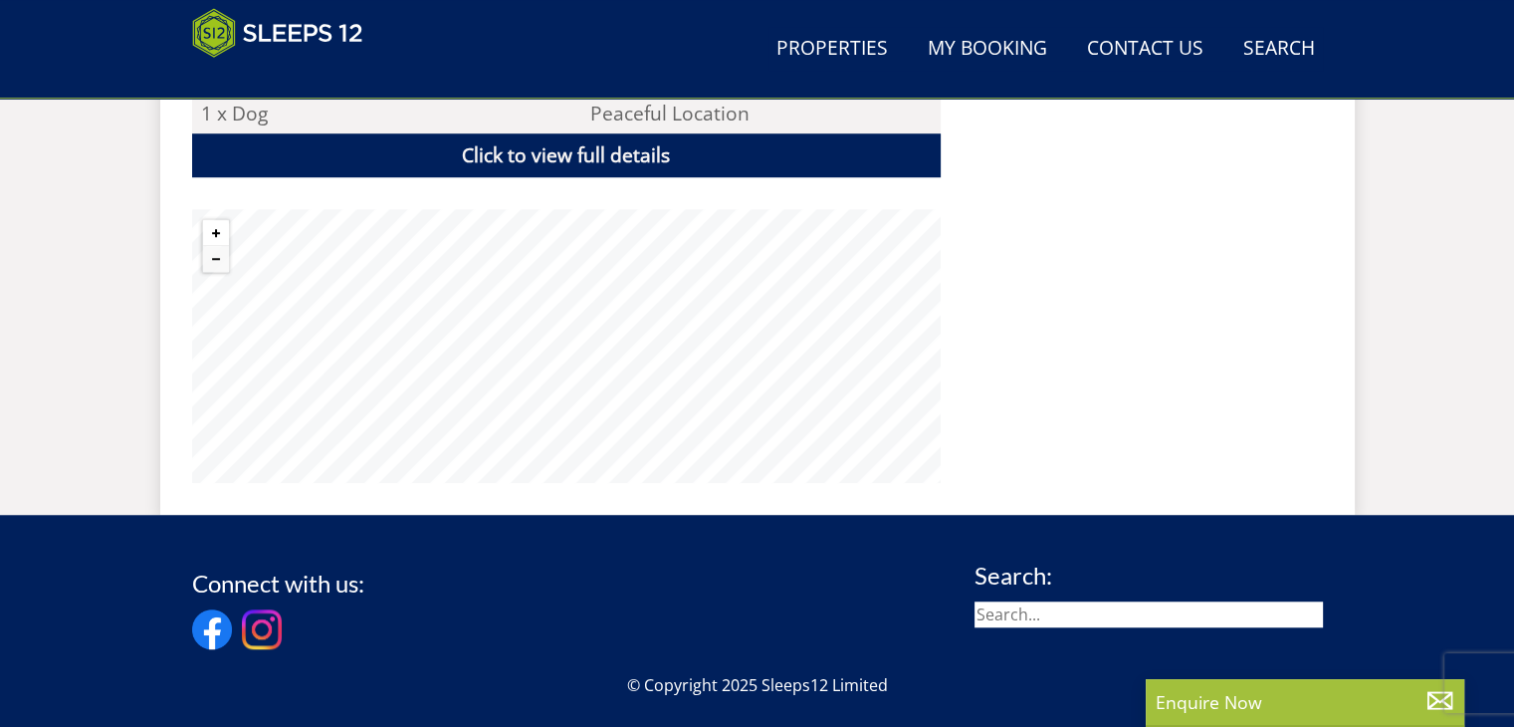
click at [210, 220] on button "Zoom in" at bounding box center [216, 233] width 26 height 26
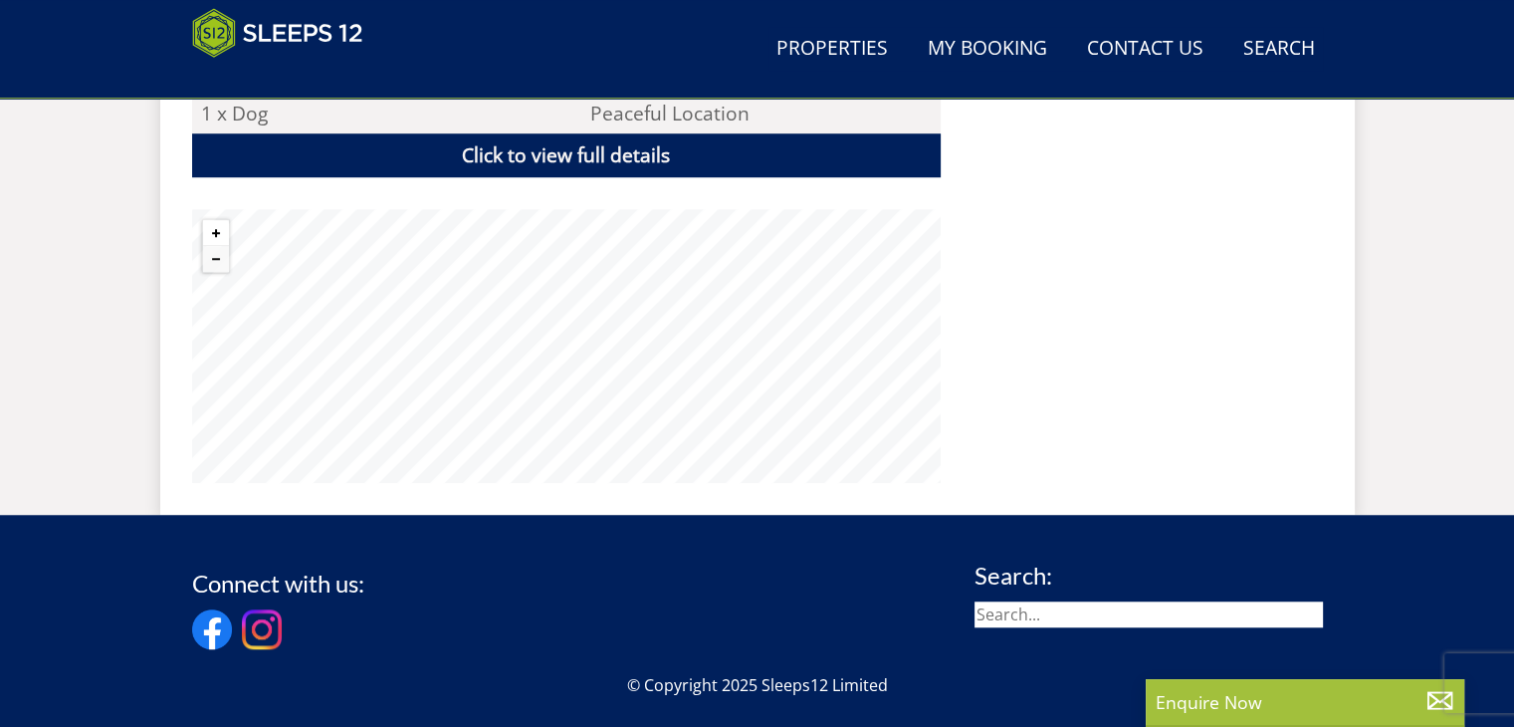
click at [210, 220] on button "Zoom in" at bounding box center [216, 233] width 26 height 26
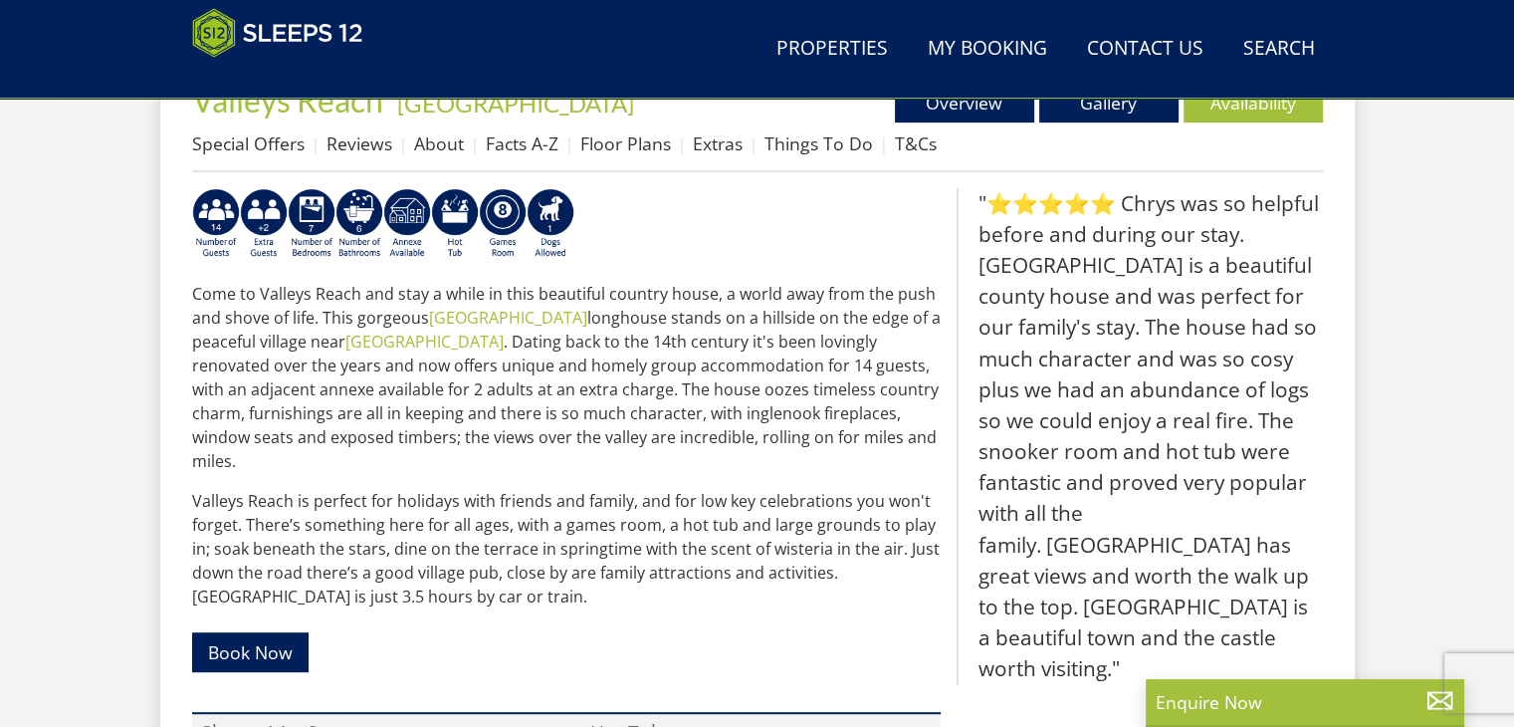
scroll to position [795, 0]
click at [984, 41] on link "My Booking" at bounding box center [987, 49] width 135 height 45
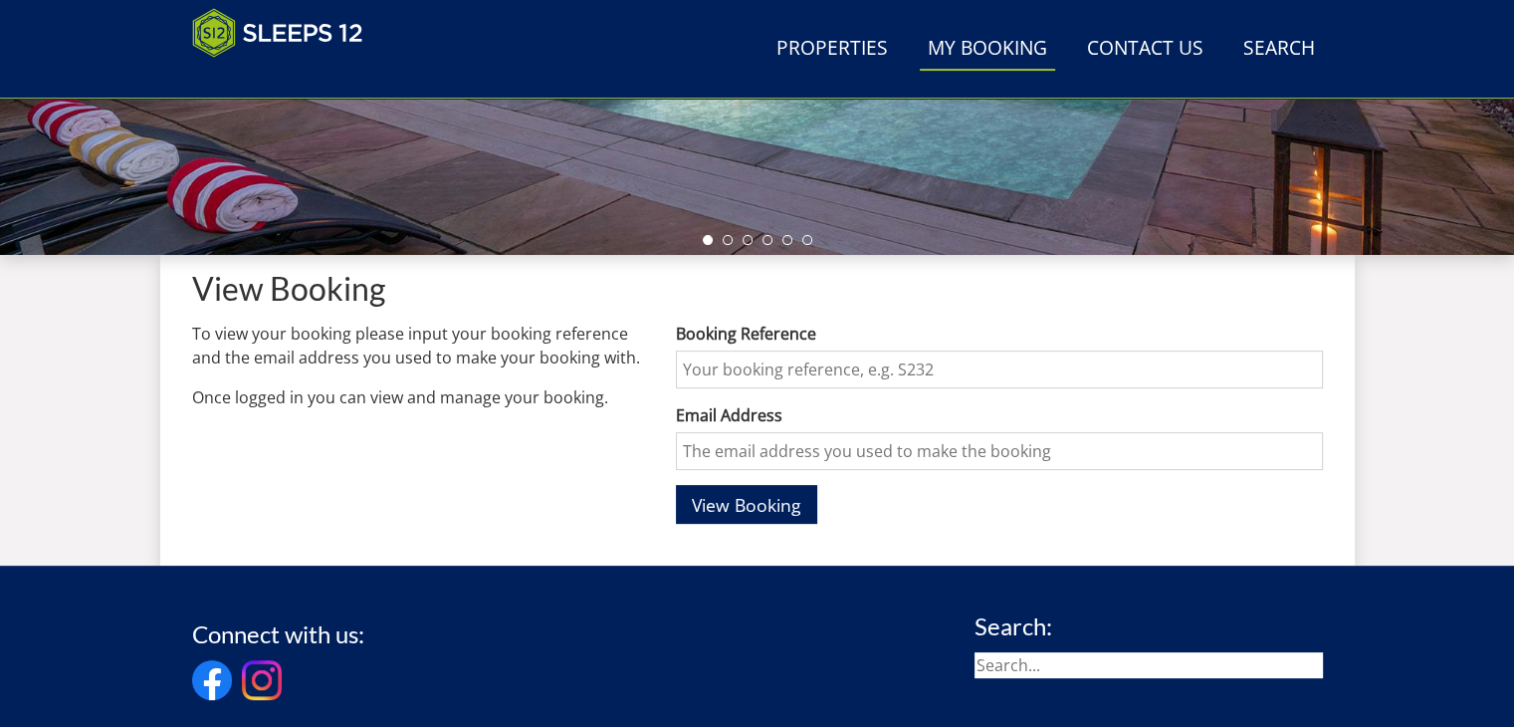
scroll to position [598, 0]
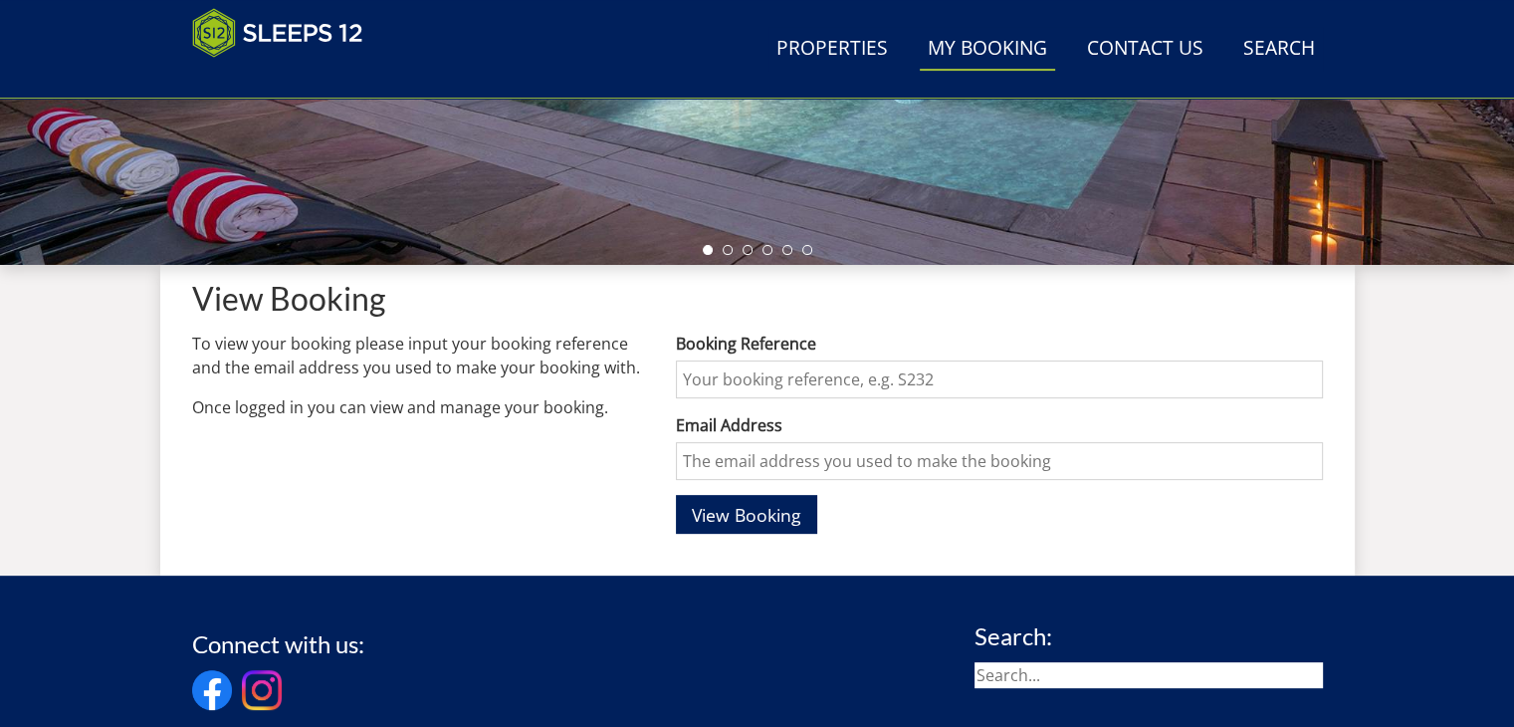
click at [856, 379] on input "Booking Reference" at bounding box center [999, 379] width 646 height 38
type input "S46744"
click at [879, 460] on input "Email Address" at bounding box center [999, 461] width 646 height 38
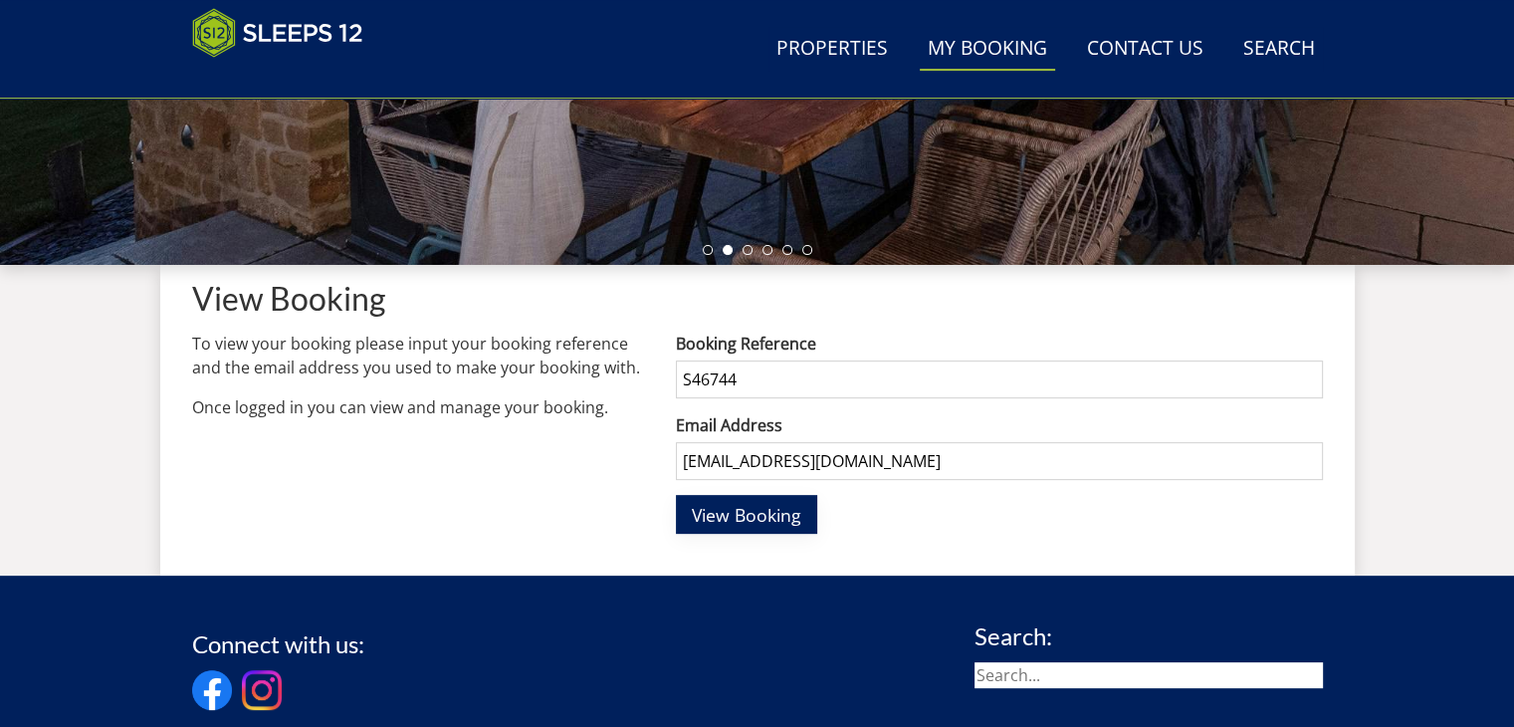
type input "[EMAIL_ADDRESS][DOMAIN_NAME]"
click at [760, 526] on button "View Booking" at bounding box center [746, 514] width 141 height 39
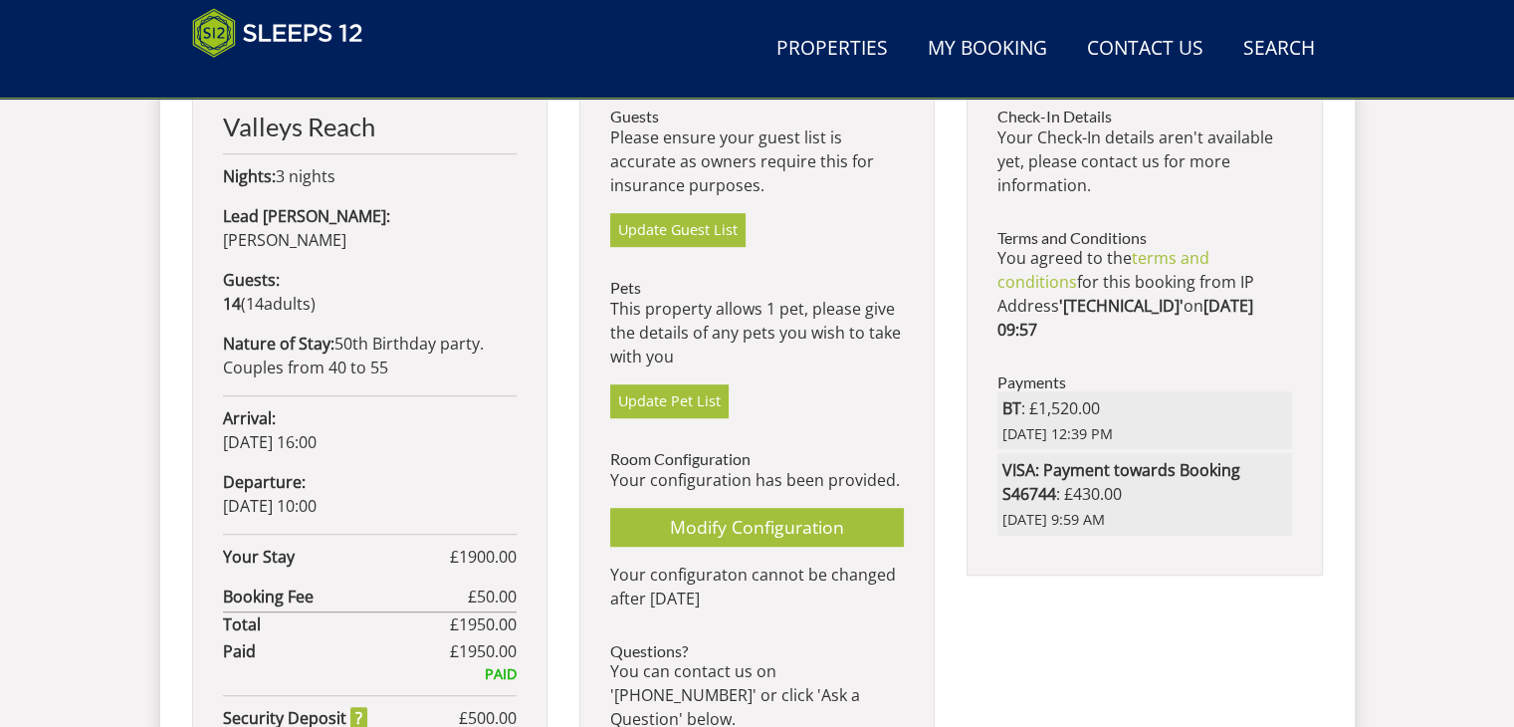
scroll to position [1092, 0]
